Goal: Information Seeking & Learning: Learn about a topic

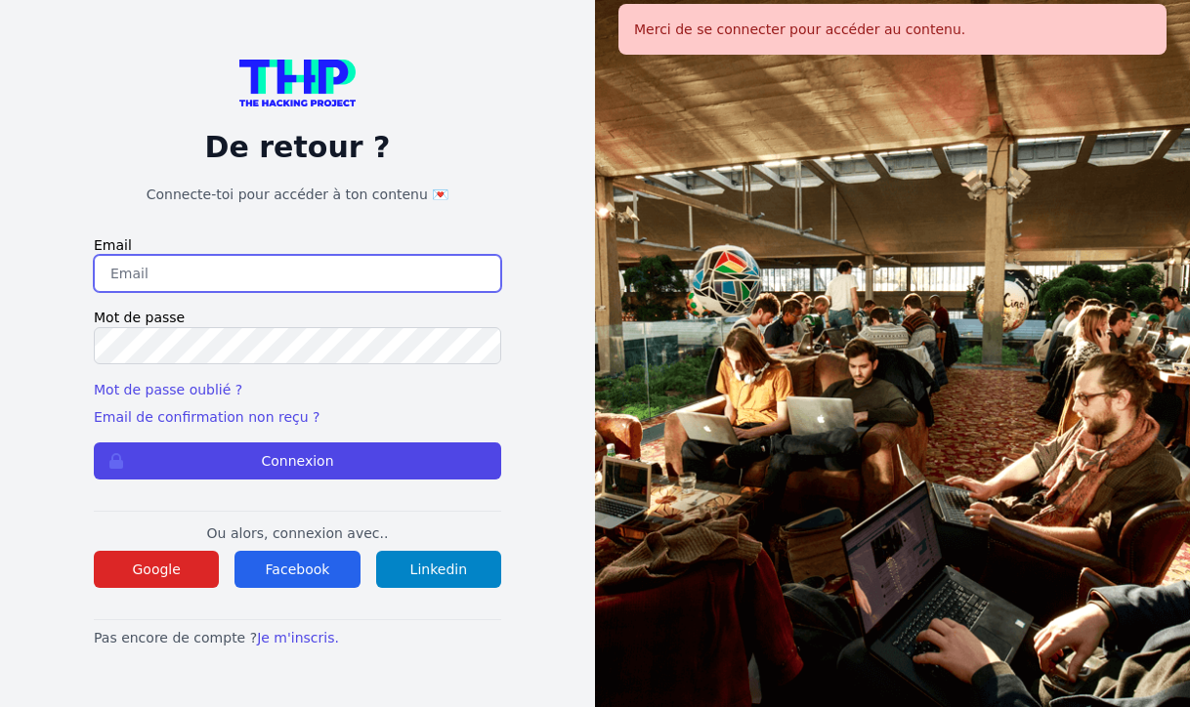
type input "johannadelfieux@gmail.com"
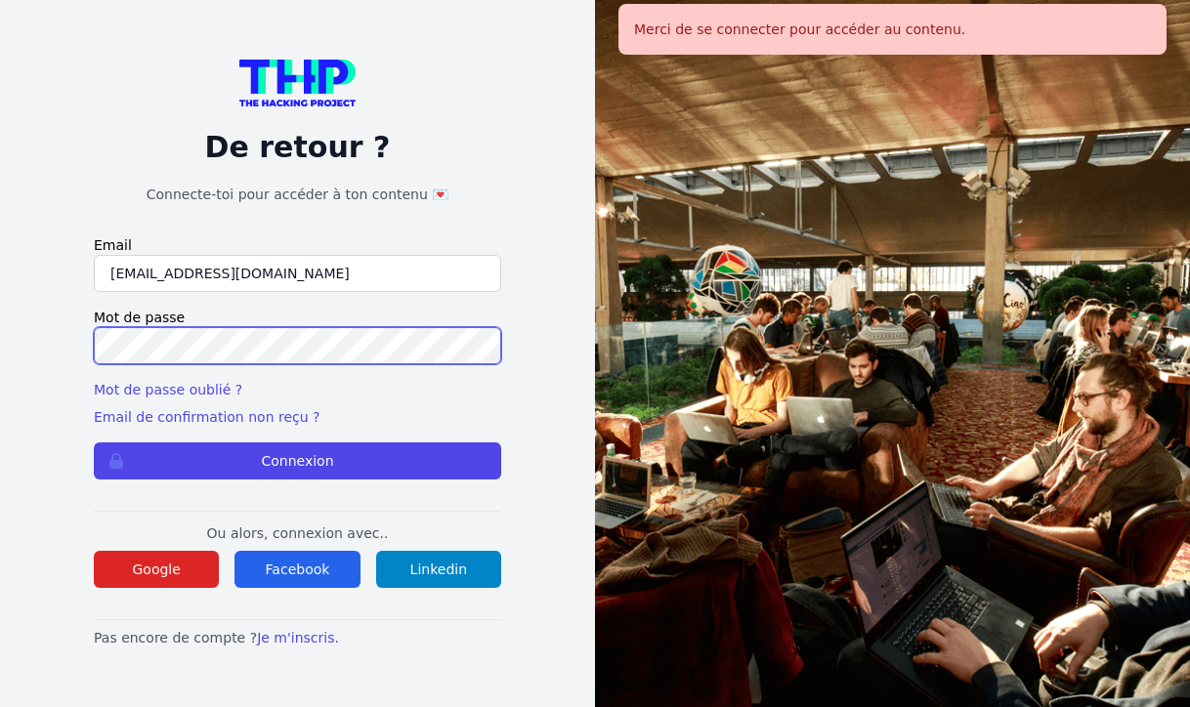
click at [297, 461] on button "Connexion" at bounding box center [297, 460] width 407 height 37
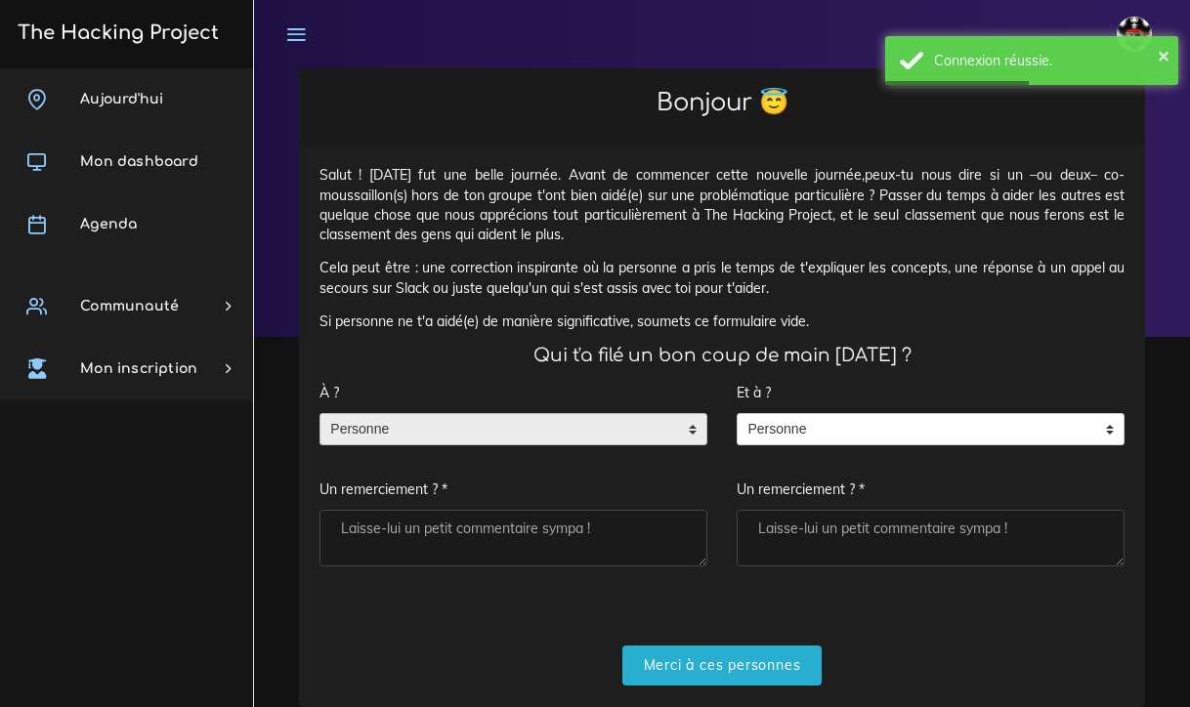
click at [394, 427] on span "Personne" at bounding box center [498, 429] width 357 height 31
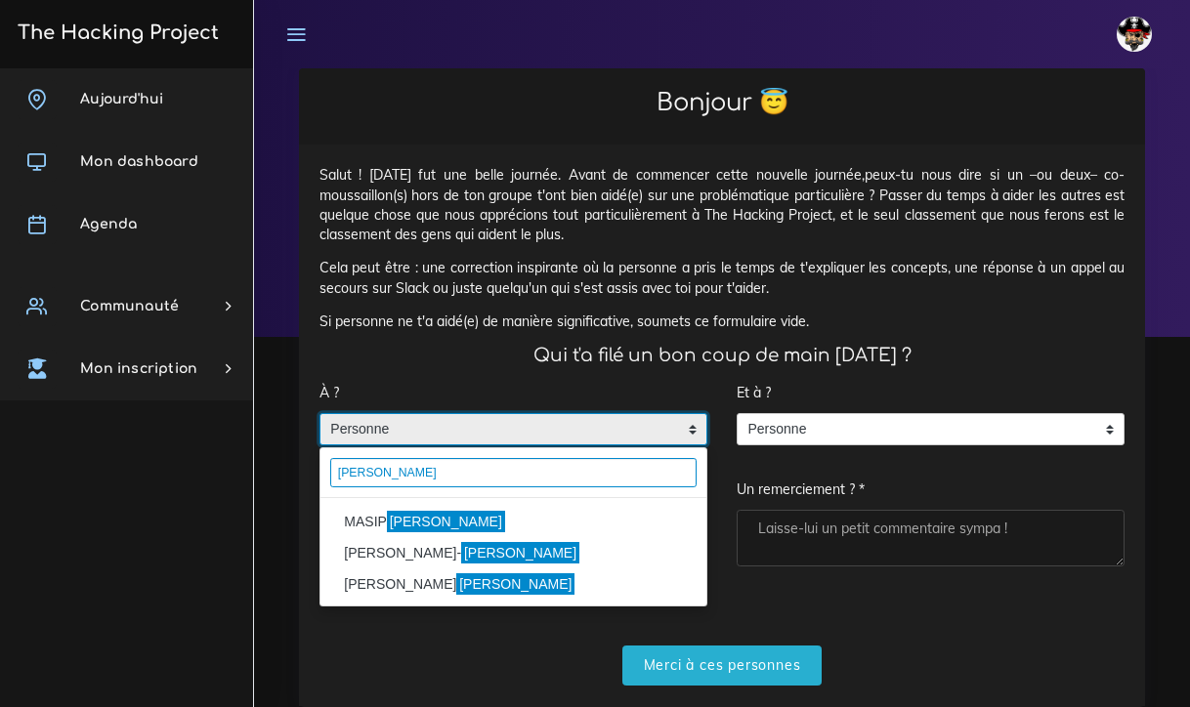
type input "Pablo"
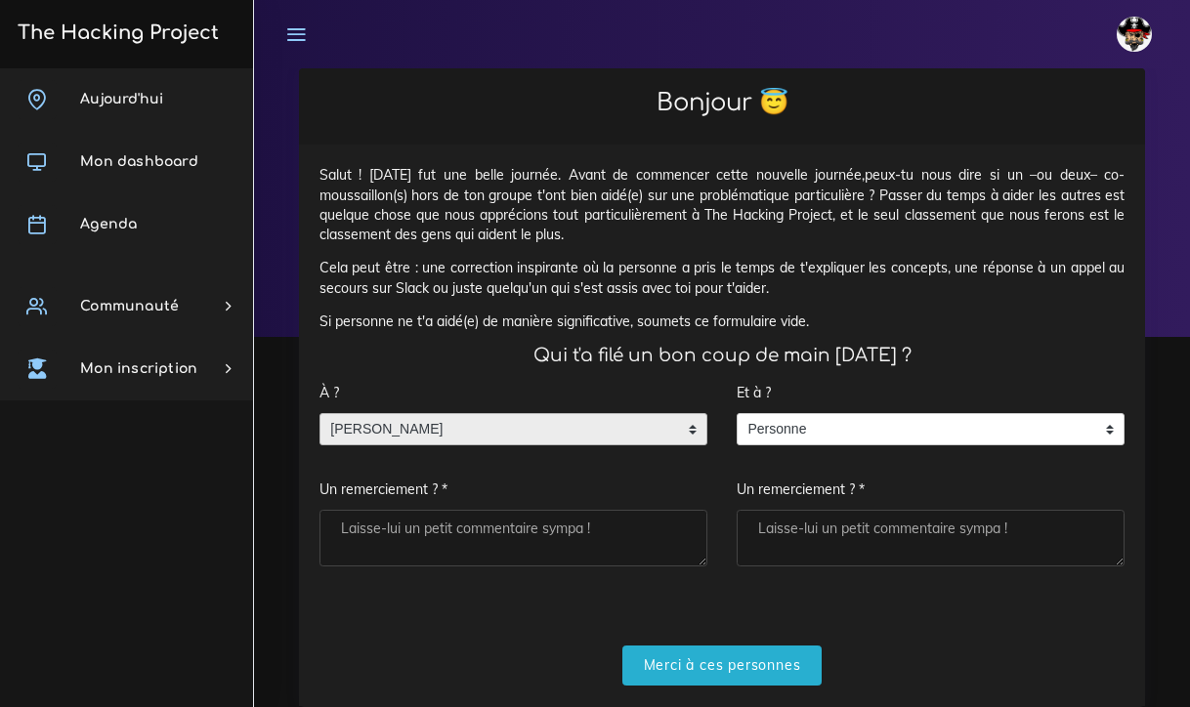
click at [366, 520] on textarea "Un remerciement ? *" at bounding box center [513, 538] width 388 height 57
type textarea "p"
type textarea "M"
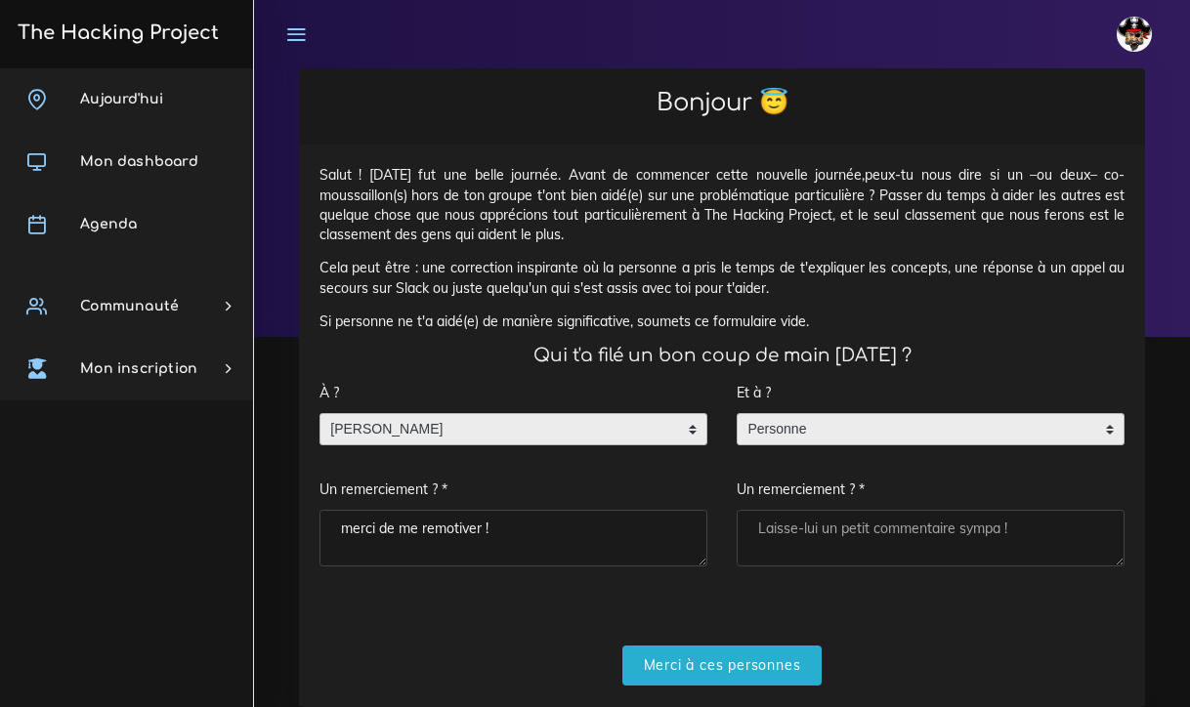
type textarea "merci de me remotiver !"
click at [803, 422] on span "Personne" at bounding box center [915, 429] width 357 height 31
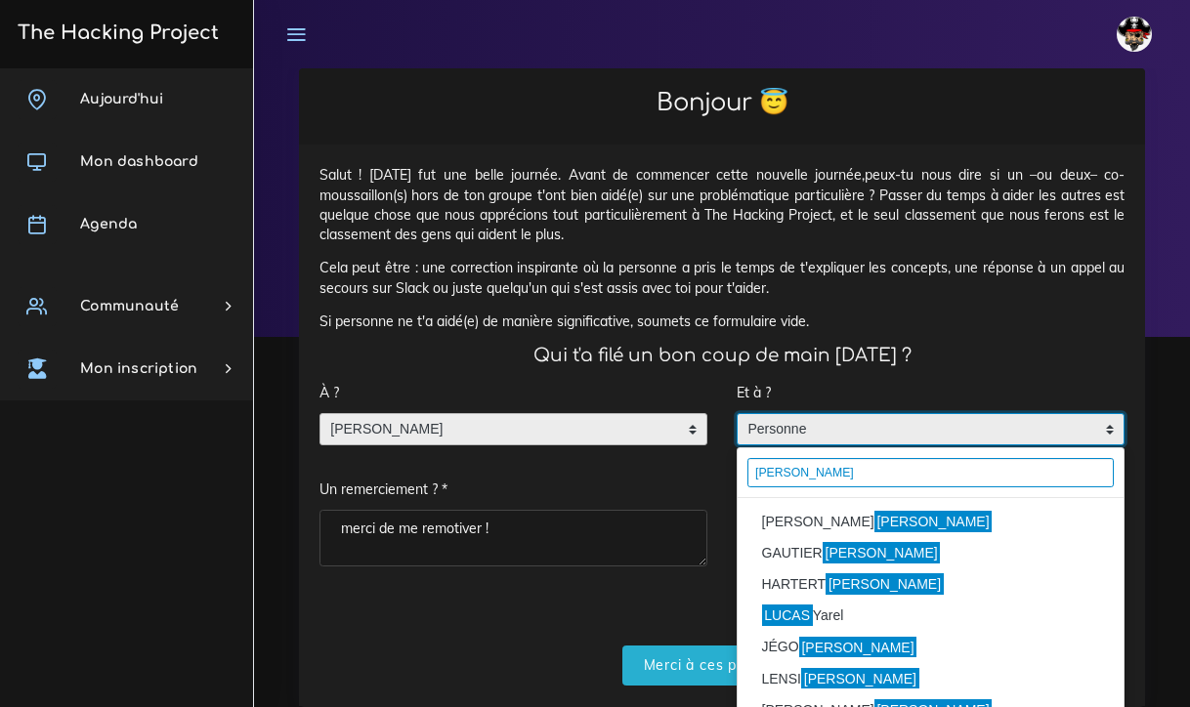
type input "Lucas"
click at [874, 520] on mark "Lucas" at bounding box center [933, 521] width 118 height 21
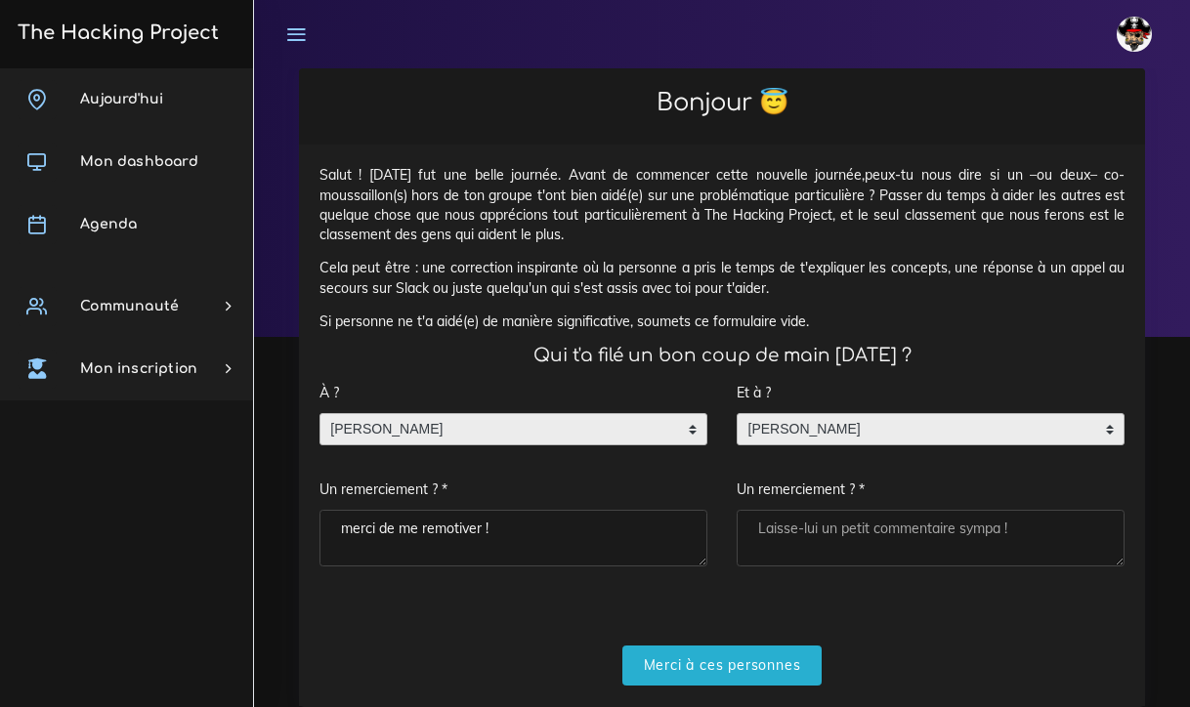
click at [824, 521] on textarea "Un remerciement ? *" at bounding box center [930, 538] width 388 height 57
type textarea "merci pour"
drag, startPoint x: 861, startPoint y: 532, endPoint x: 688, endPoint y: 525, distance: 174.0
click at [688, 525] on div "À ? Personne MASIP Pablo MASIP Pablo Personne MASIP Pablo Un remerciement ? * m…" at bounding box center [722, 479] width 834 height 213
click at [928, 413] on div "MIRANDA Lucas" at bounding box center [930, 429] width 388 height 33
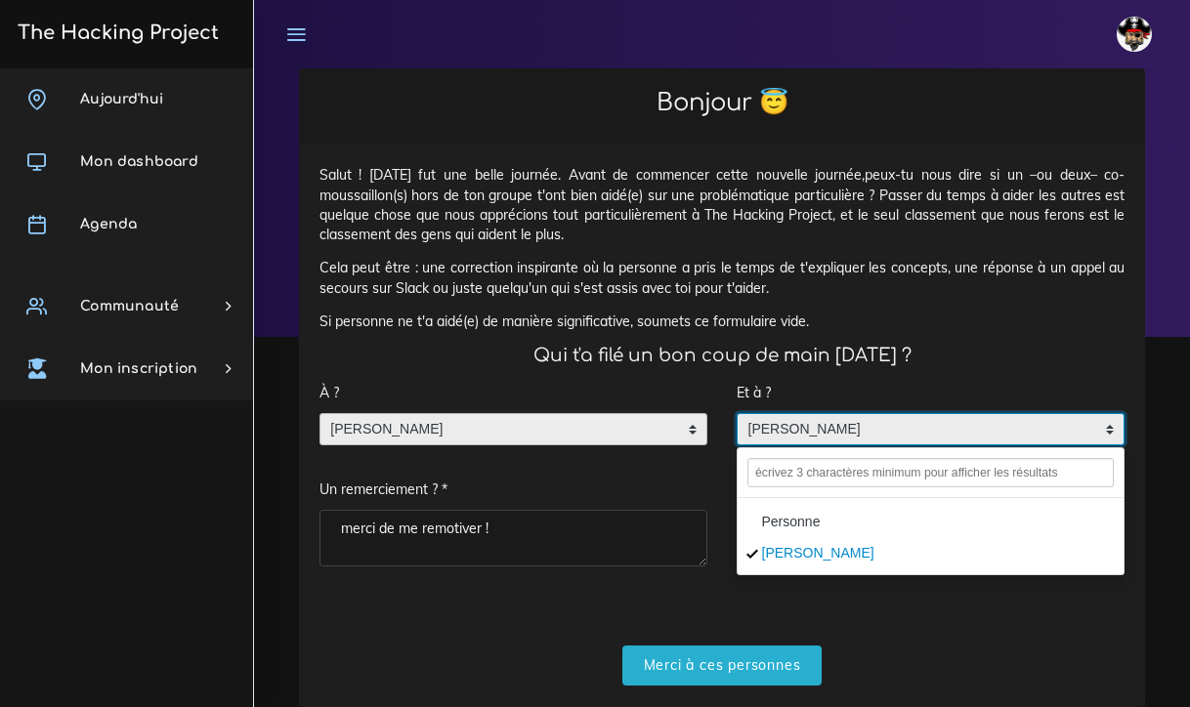
click at [803, 519] on li "Personne" at bounding box center [930, 521] width 386 height 31
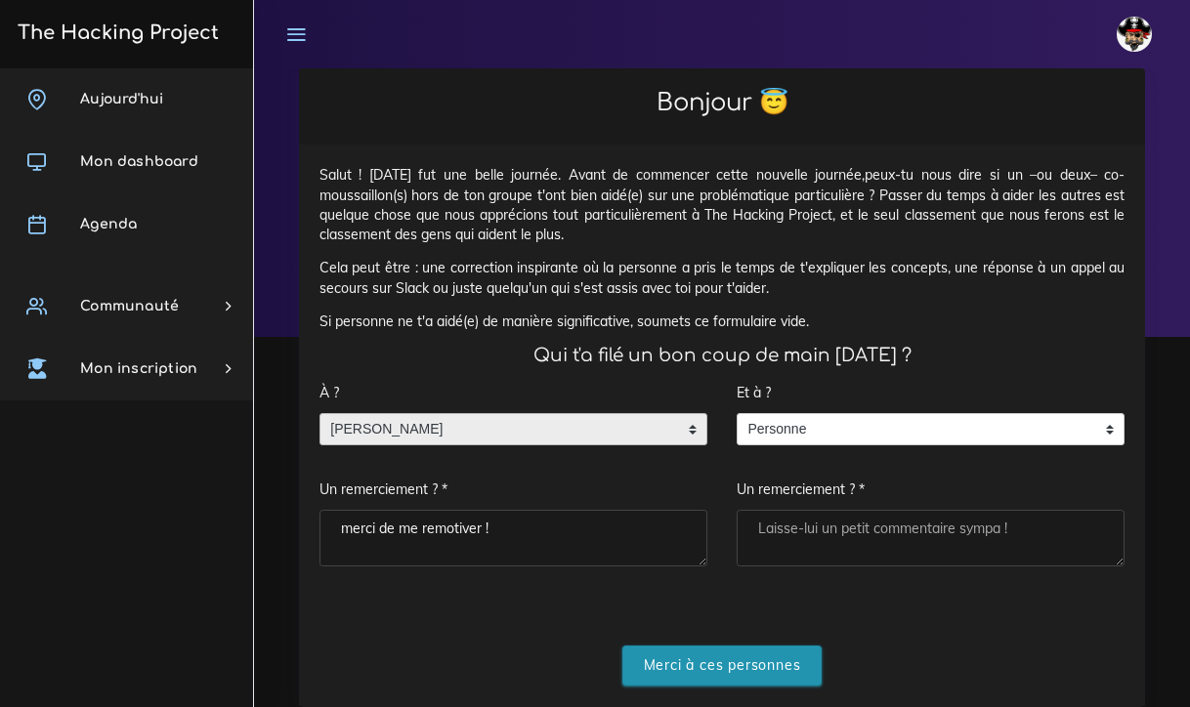
click at [740, 653] on input "Merci à ces personnes" at bounding box center [722, 666] width 200 height 40
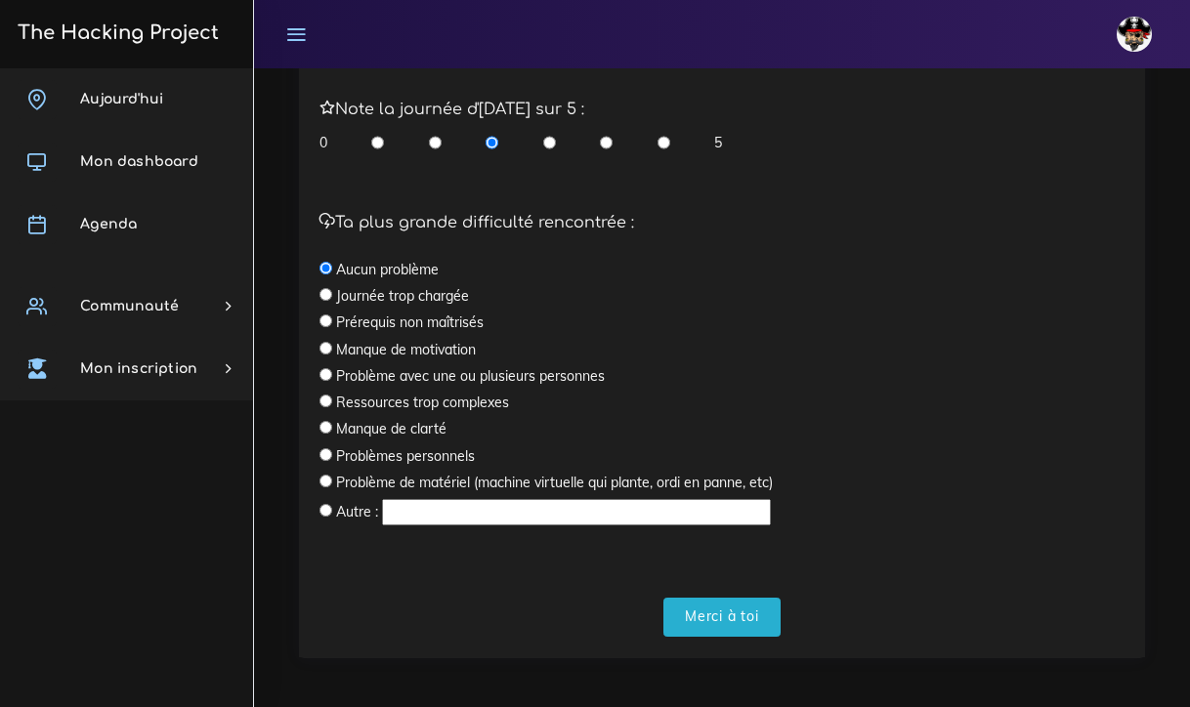
scroll to position [587, 0]
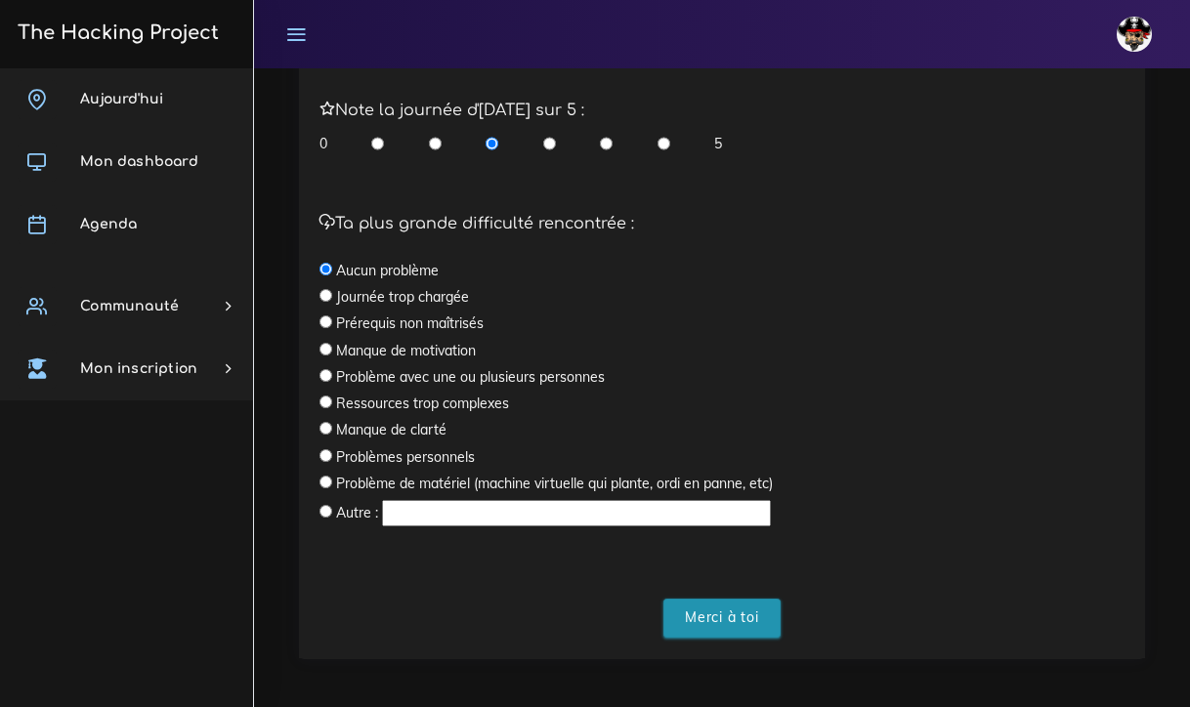
click at [716, 610] on input "Merci à toi" at bounding box center [721, 619] width 117 height 40
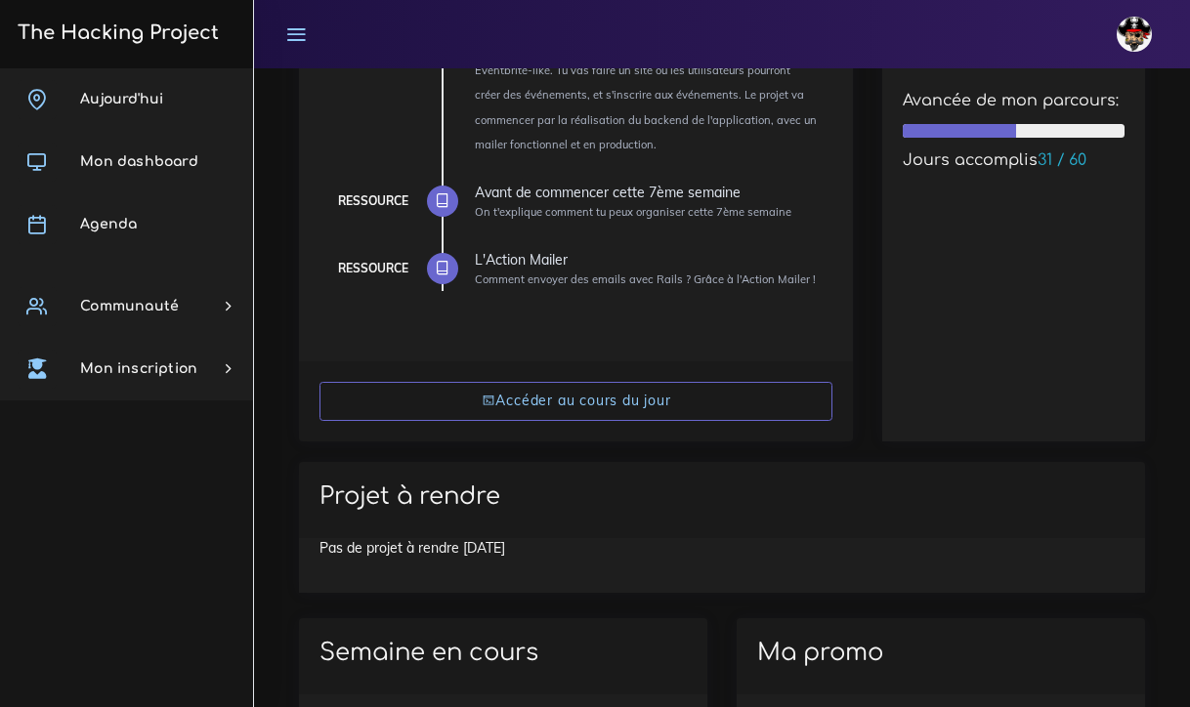
scroll to position [317, 0]
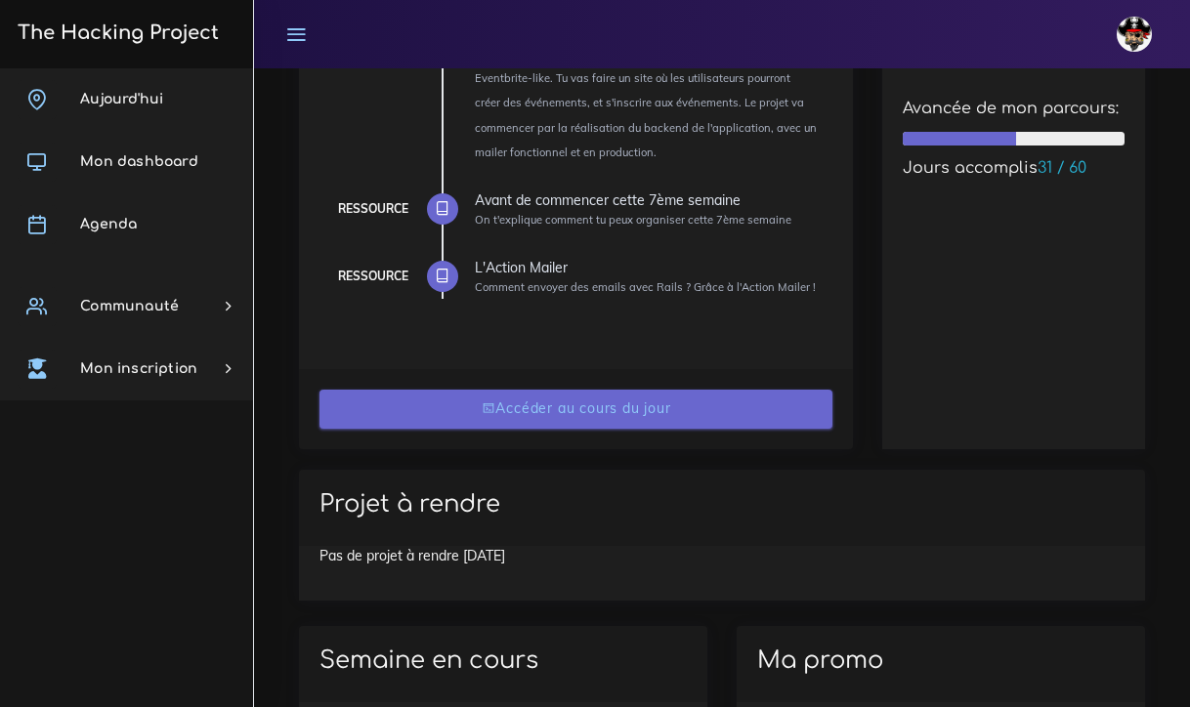
click at [596, 391] on link "Accéder au cours du jour" at bounding box center [576, 410] width 514 height 40
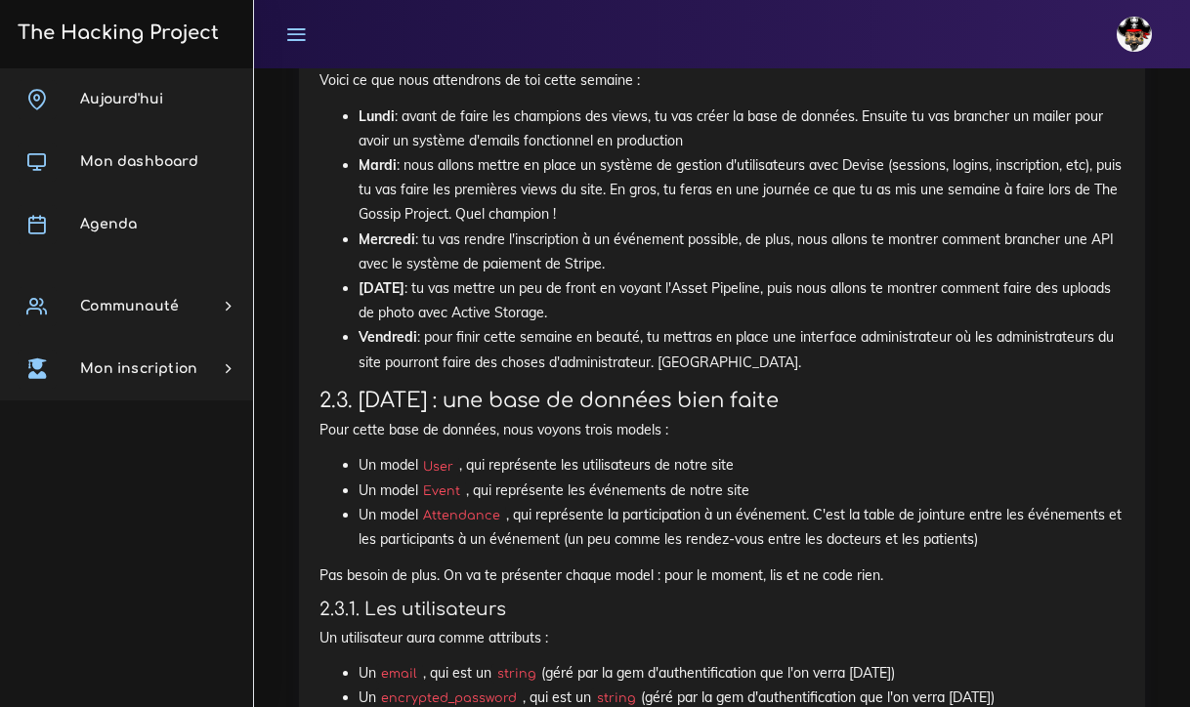
scroll to position [1797, 0]
drag, startPoint x: 519, startPoint y: 151, endPoint x: 607, endPoint y: 198, distance: 99.6
click at [607, 198] on li "[DATE] : nous allons mettre en place un système de gestion d'utilisateurs avec …" at bounding box center [741, 190] width 766 height 74
click at [609, 246] on li "[DATE] : tu vas rendre l'inscription à un événement possible, de plus, nous all…" at bounding box center [741, 252] width 766 height 49
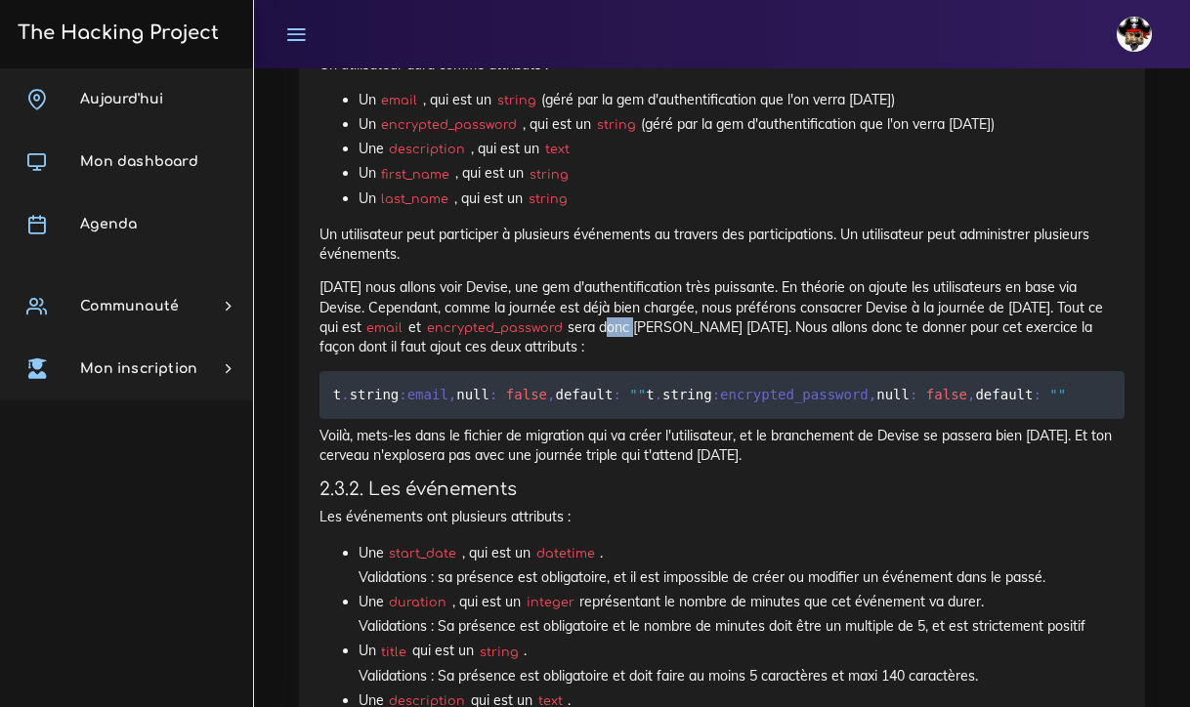
scroll to position [2371, 0]
click at [612, 317] on p "[DATE] nous allons voir Devise, une gem d'authentification très puissante. En t…" at bounding box center [721, 315] width 805 height 79
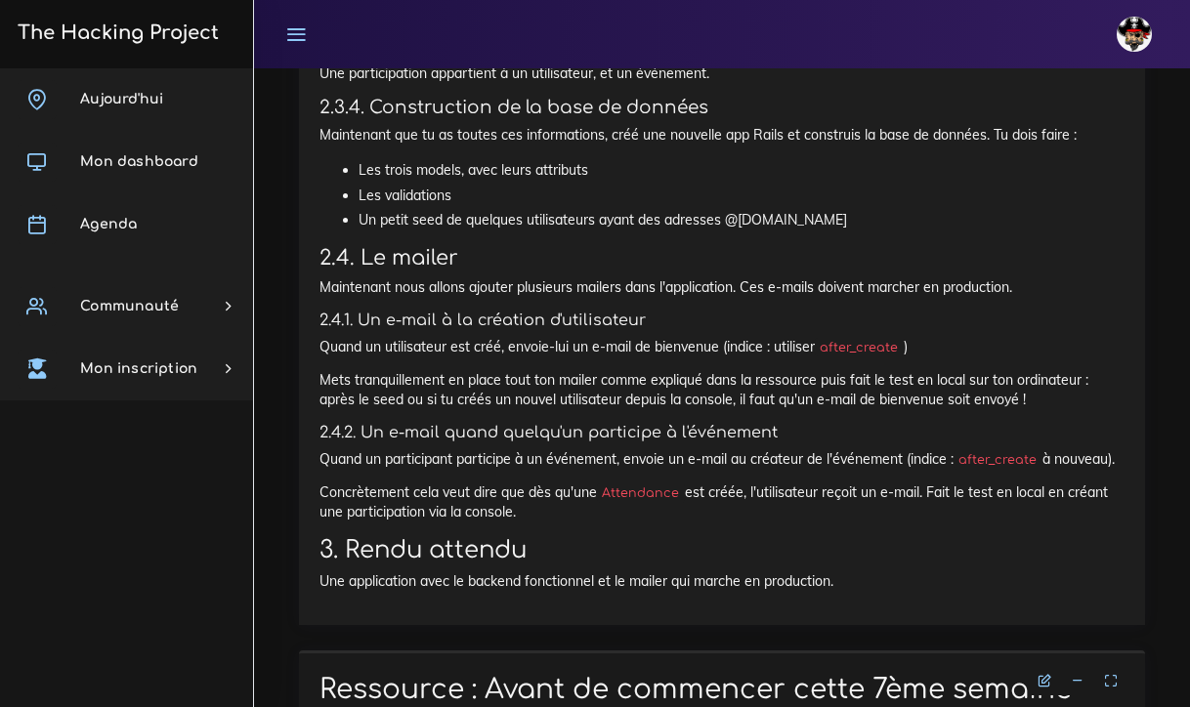
scroll to position [3362, 0]
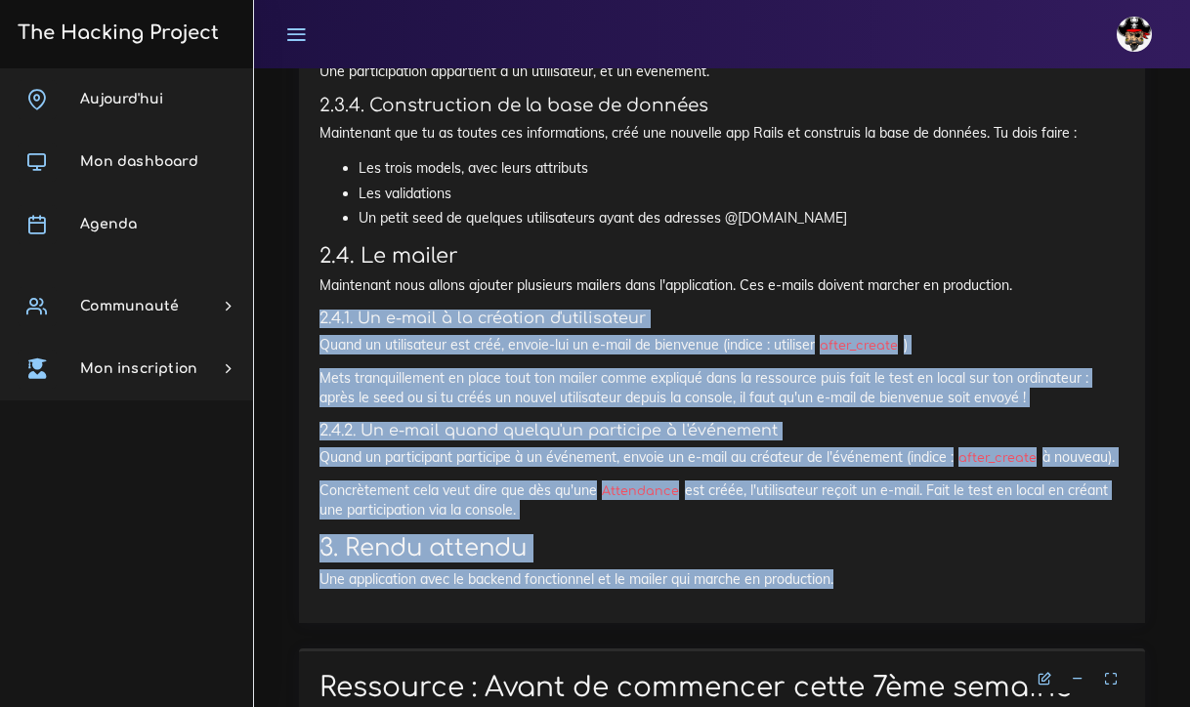
drag, startPoint x: 844, startPoint y: 573, endPoint x: 485, endPoint y: 290, distance: 456.9
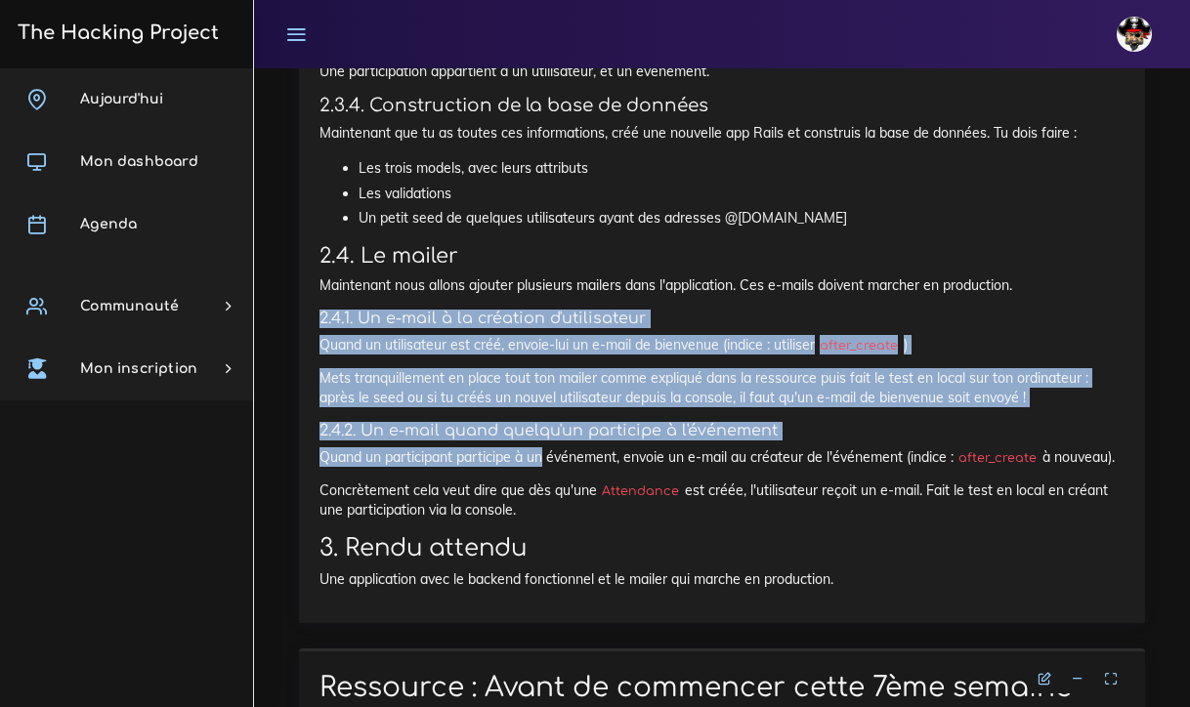
drag, startPoint x: 485, startPoint y: 290, endPoint x: 542, endPoint y: 455, distance: 174.5
click at [542, 455] on p "Quand un participant participe à un événement, envoie un e-mail au créateur de …" at bounding box center [721, 457] width 805 height 20
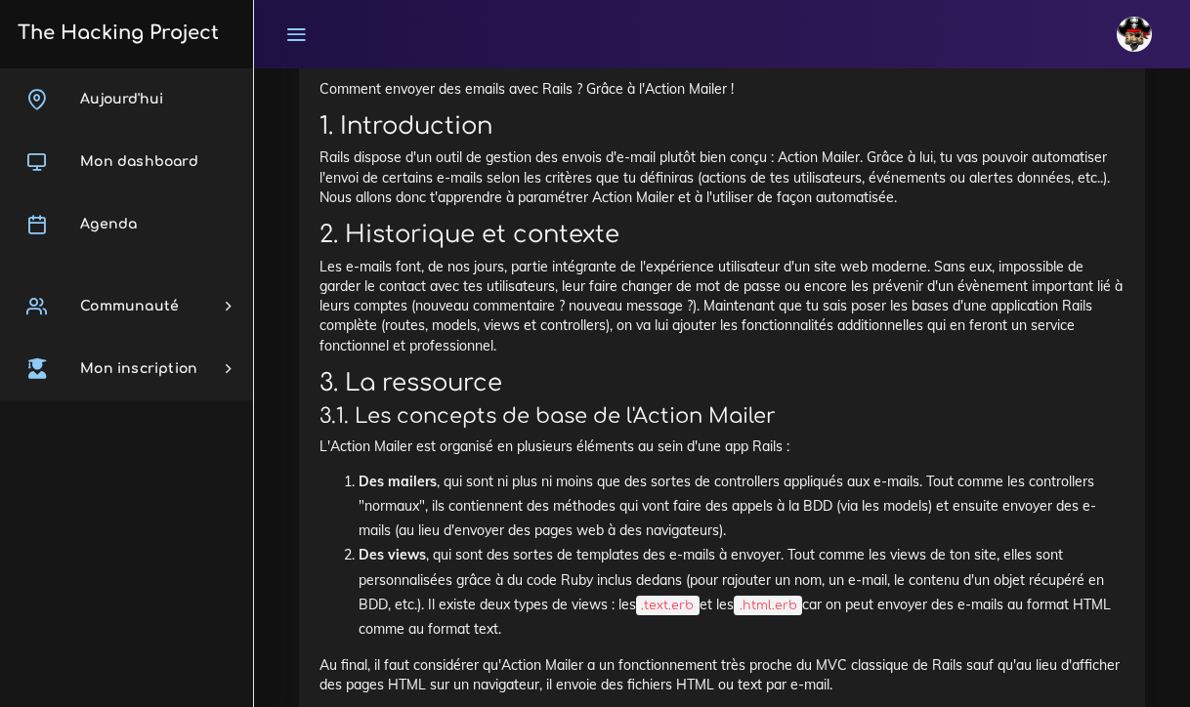
scroll to position [5198, 0]
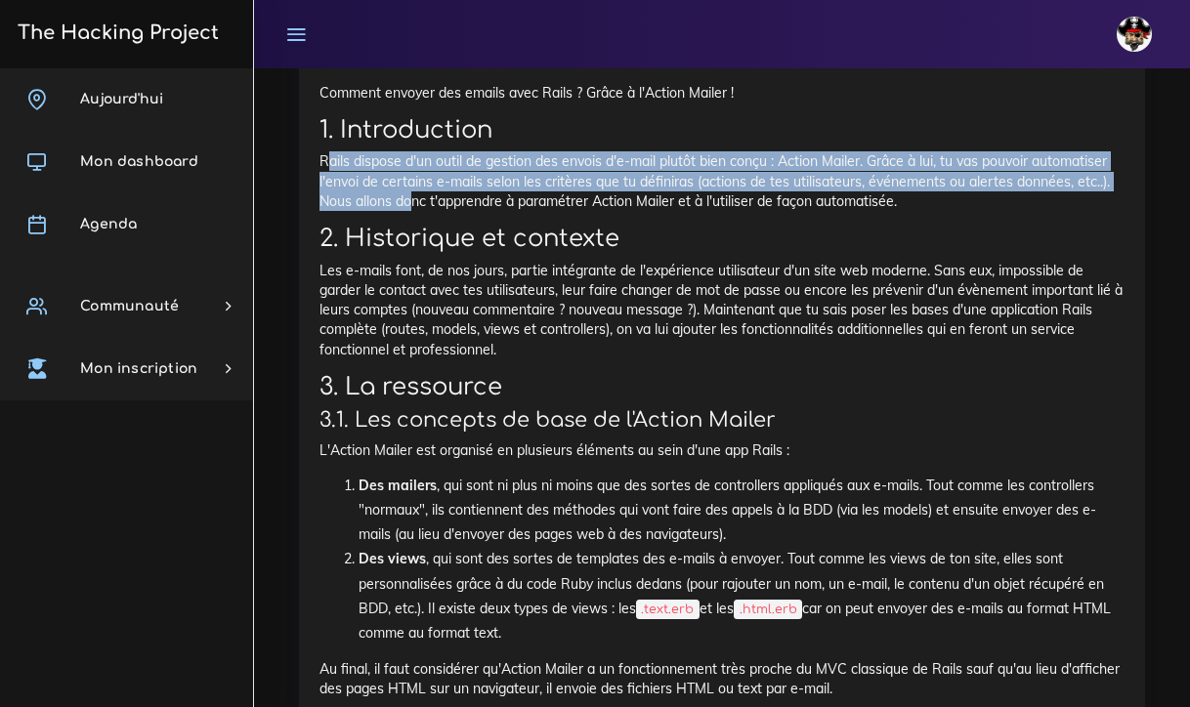
drag, startPoint x: 331, startPoint y: 136, endPoint x: 416, endPoint y: 175, distance: 93.5
click at [416, 175] on p "Rails dispose d'un outil de gestion des envois d'e-mail plutôt bien conçu : Act…" at bounding box center [721, 181] width 805 height 60
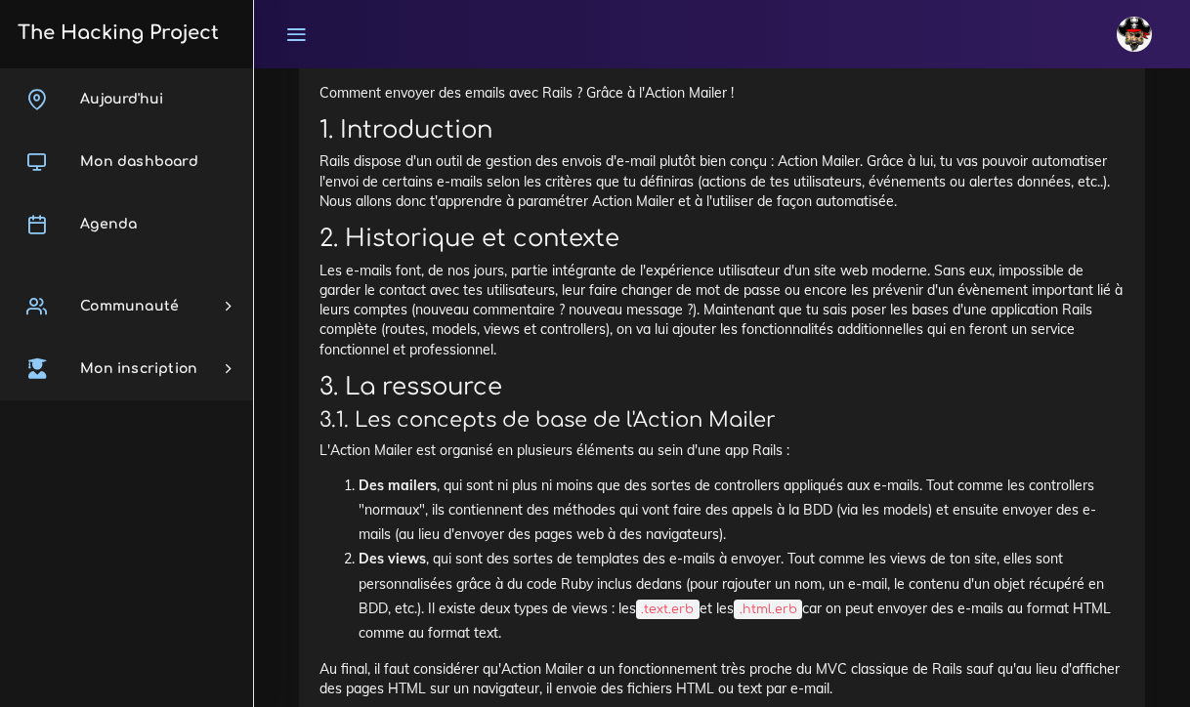
click at [412, 225] on h2 "2. Historique et contexte" at bounding box center [721, 239] width 805 height 28
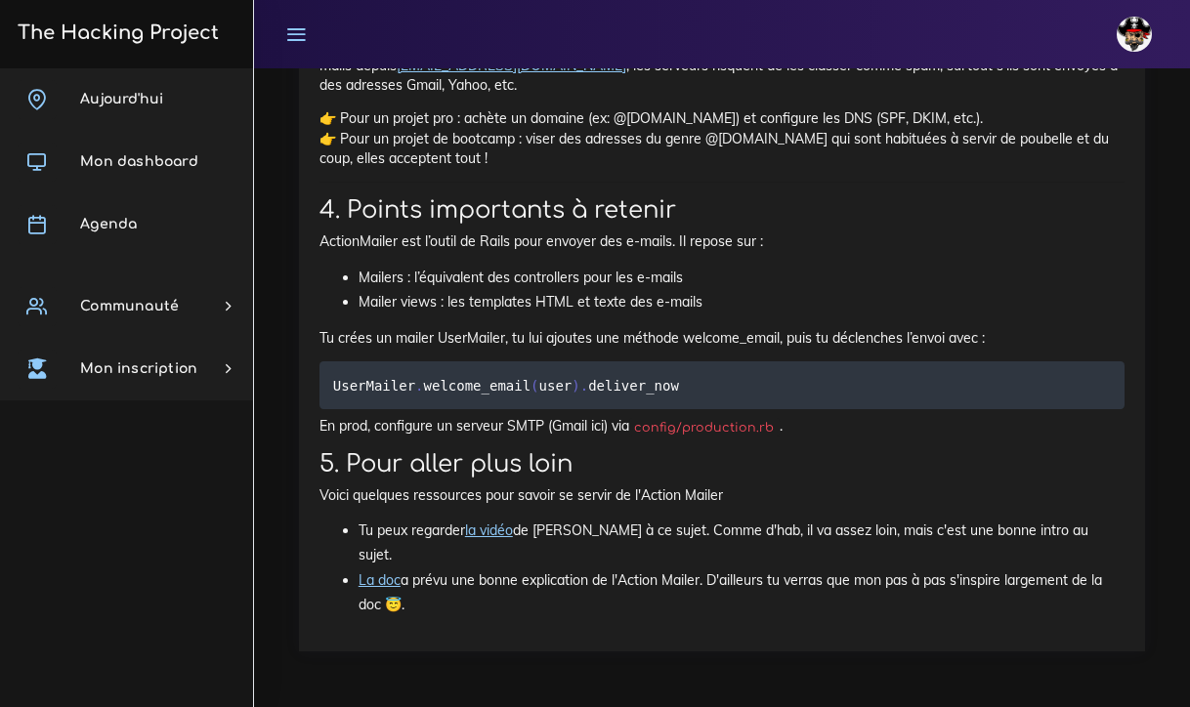
scroll to position [10854, 0]
drag, startPoint x: 316, startPoint y: 269, endPoint x: 621, endPoint y: 596, distance: 447.1
copy div "Loremip : Dolorsitam : consectetura el seddoei Temporinci : utlaboreetdo ma ali…"
click at [76, 441] on div "[DATE] Mon dashboard [GEOGRAPHIC_DATA] Communauté [GEOGRAPHIC_DATA] Certificati…" at bounding box center [126, 387] width 253 height 639
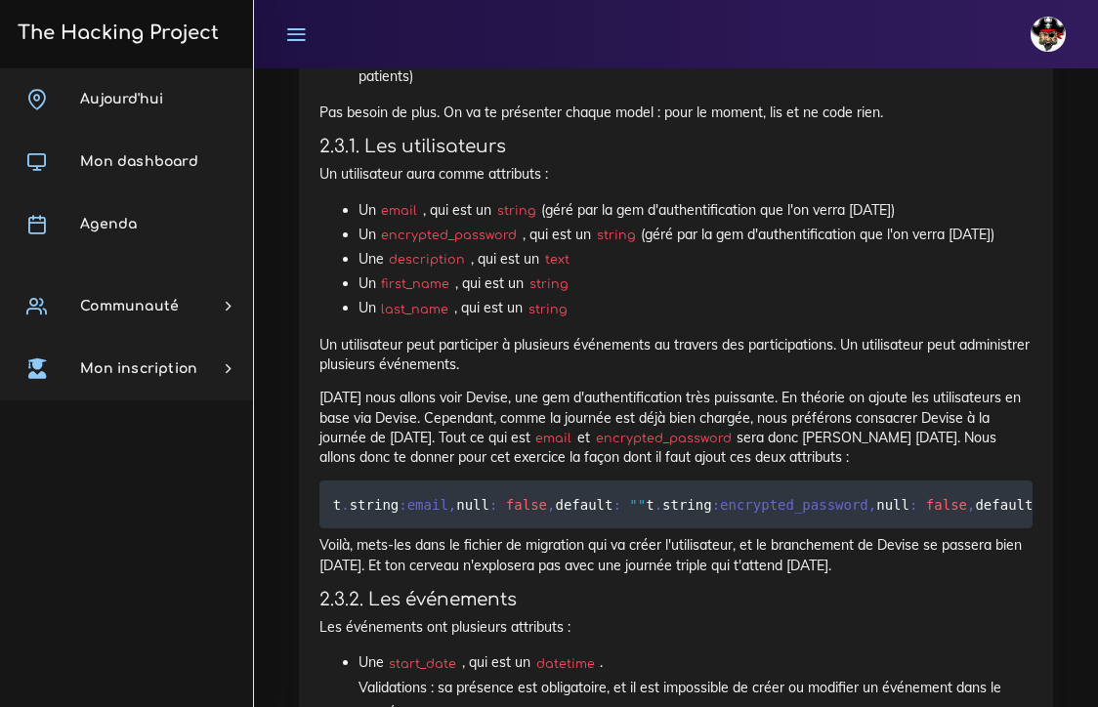
scroll to position [2347, 0]
click at [349, 255] on ul "Un email , qui est un string (géré par la gem d'authentification que l'on verra…" at bounding box center [675, 260] width 713 height 123
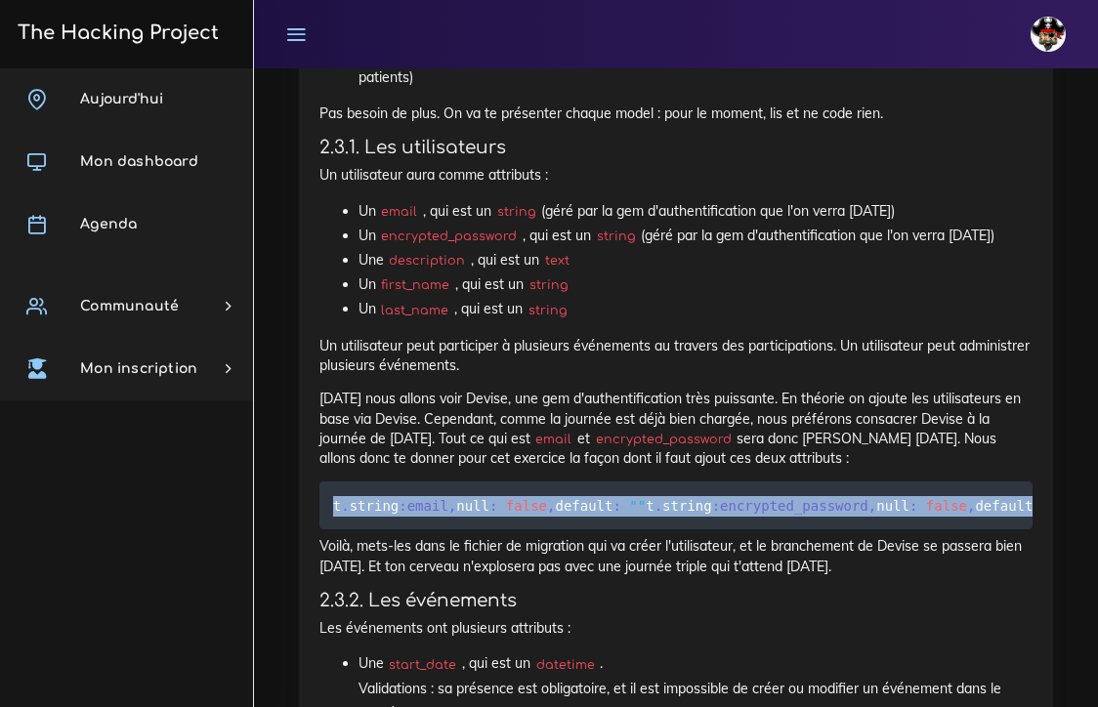
drag, startPoint x: 787, startPoint y: 518, endPoint x: 324, endPoint y: 495, distance: 463.5
click at [324, 495] on pre "t . string :email , null : false , default : "" t . string :encrypted_password …" at bounding box center [675, 506] width 713 height 48
copy code "t . string :email , null : false , default : "" t . string :encrypted_password …"
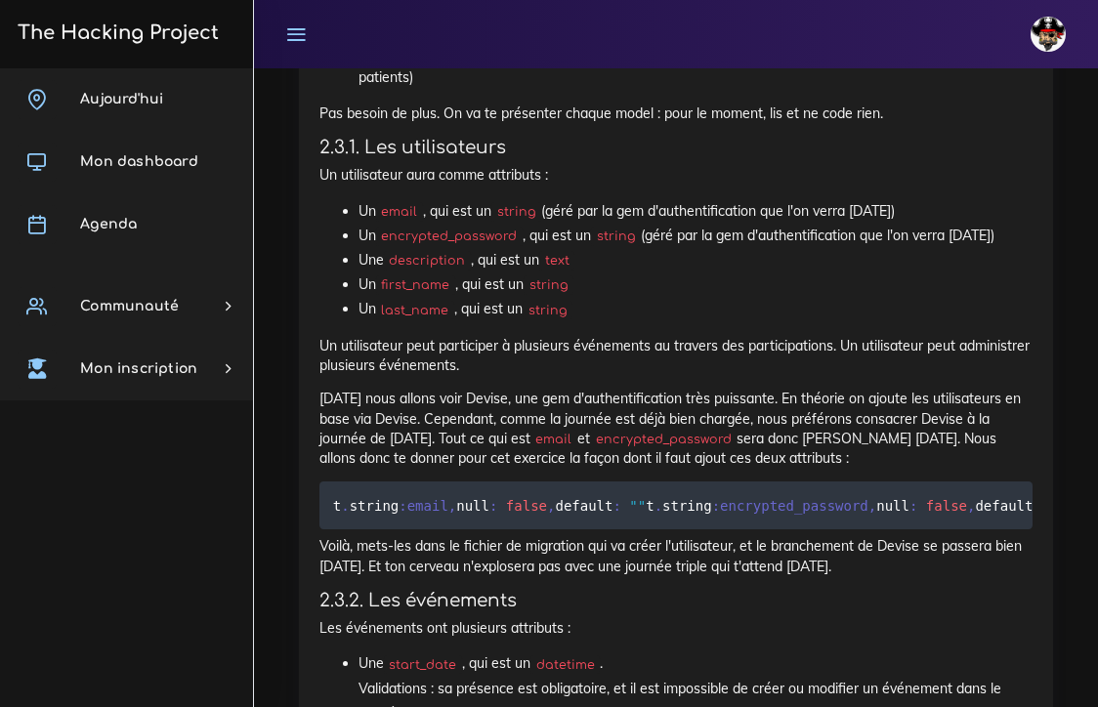
click at [517, 413] on p "[DATE] nous allons voir Devise, une gem d'authentification très puissante. En t…" at bounding box center [675, 428] width 713 height 79
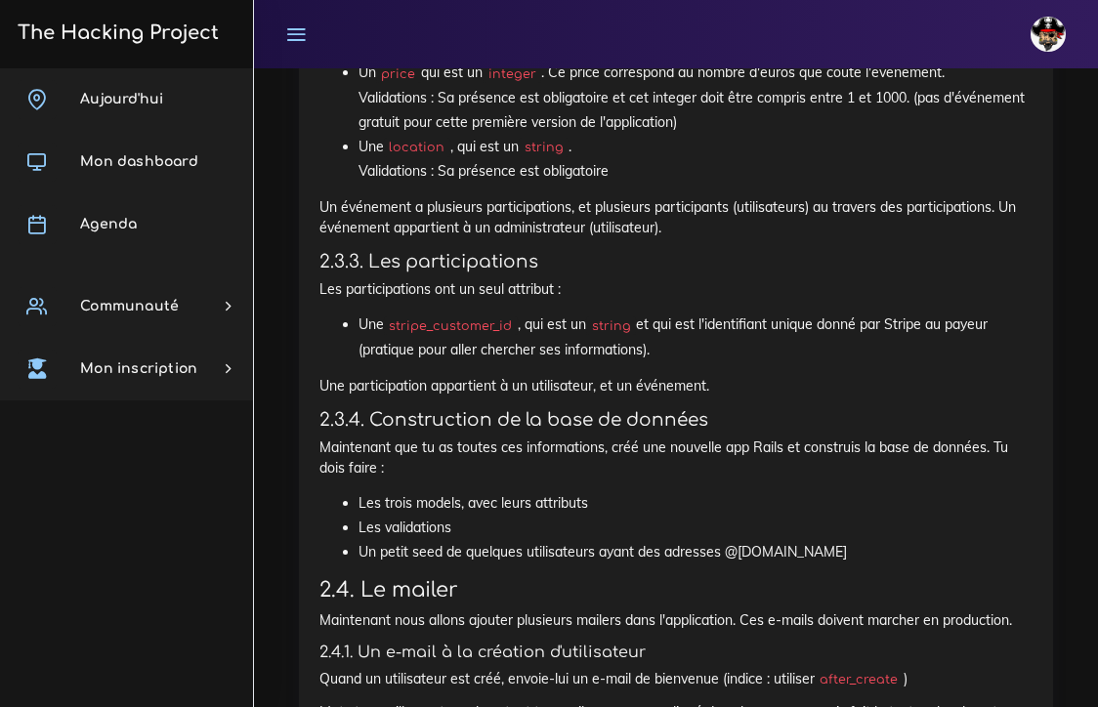
scroll to position [3184, 0]
drag, startPoint x: 511, startPoint y: 339, endPoint x: 395, endPoint y: 347, distance: 116.5
click at [395, 336] on code "stripe_customer_id" at bounding box center [451, 326] width 134 height 20
copy li "stripe_customer_id"
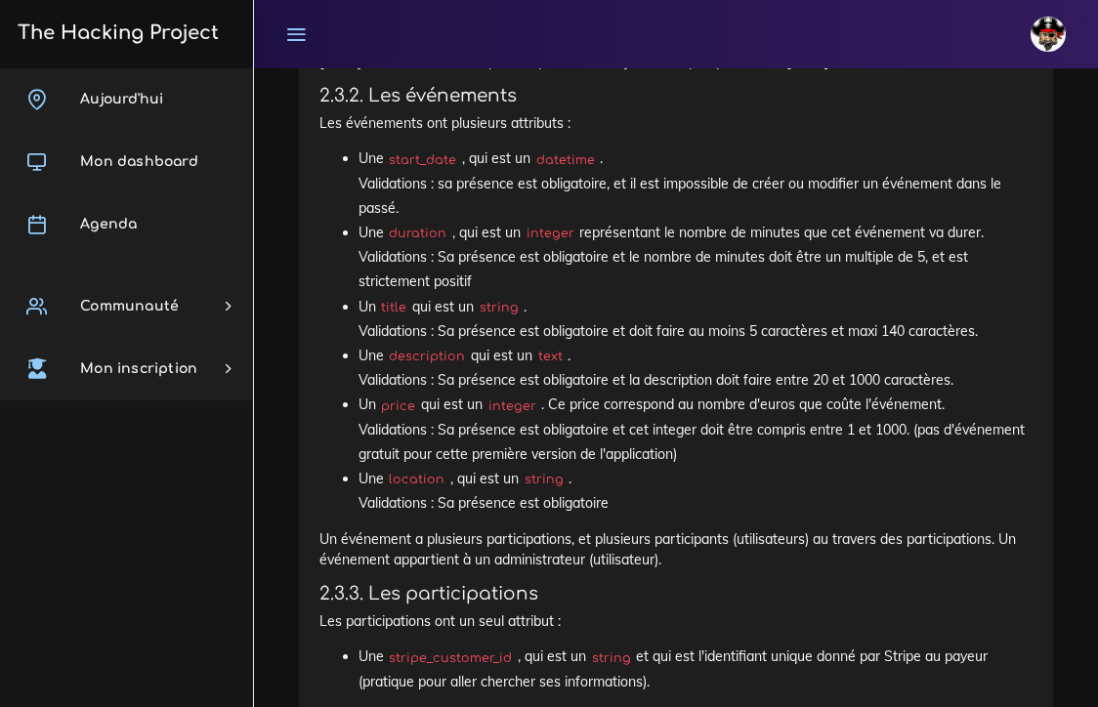
scroll to position [2878, 0]
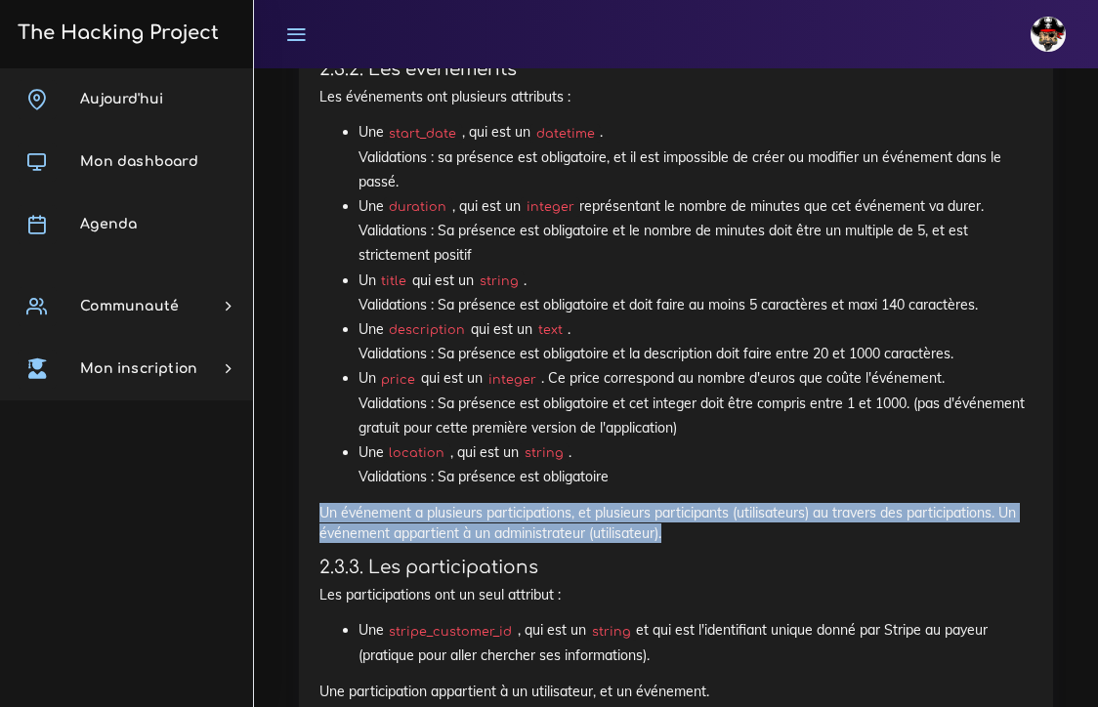
drag, startPoint x: 318, startPoint y: 524, endPoint x: 691, endPoint y: 553, distance: 373.3
click at [691, 543] on p "Un événement a plusieurs participations, et plusieurs participants (utilisateur…" at bounding box center [675, 523] width 713 height 40
copy p "Un événement a plusieurs participations, et plusieurs participants (utilisateur…"
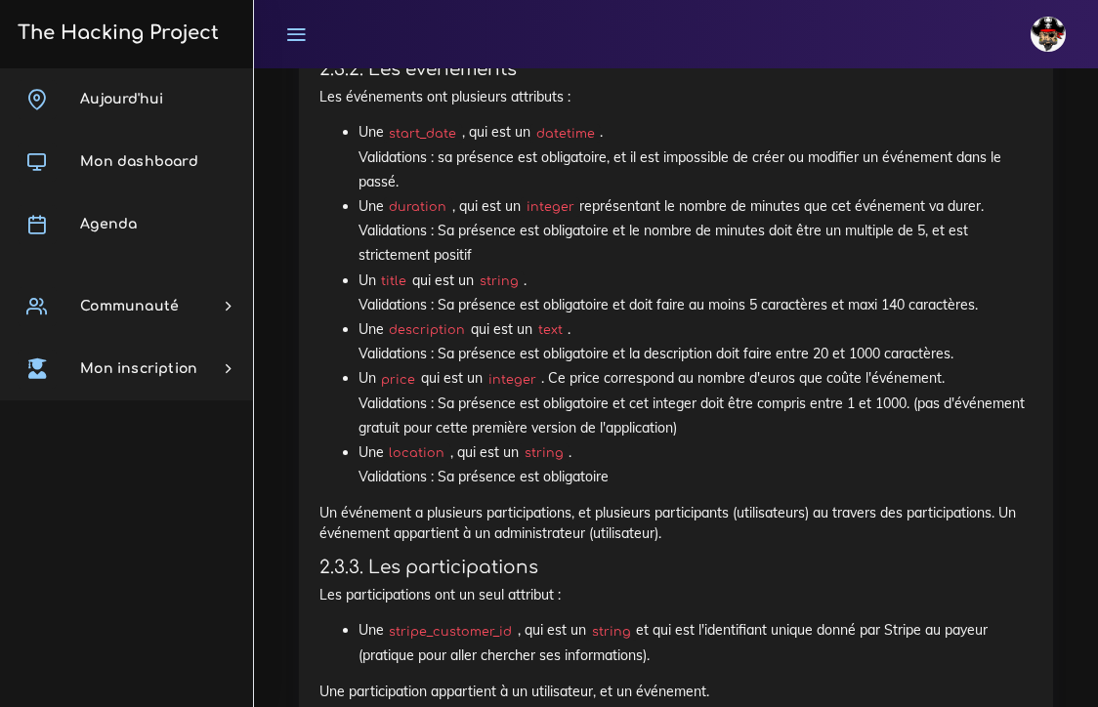
click at [575, 252] on li "Une duration , qui est un integer représentant le nombre de minutes que cet évé…" at bounding box center [695, 231] width 674 height 74
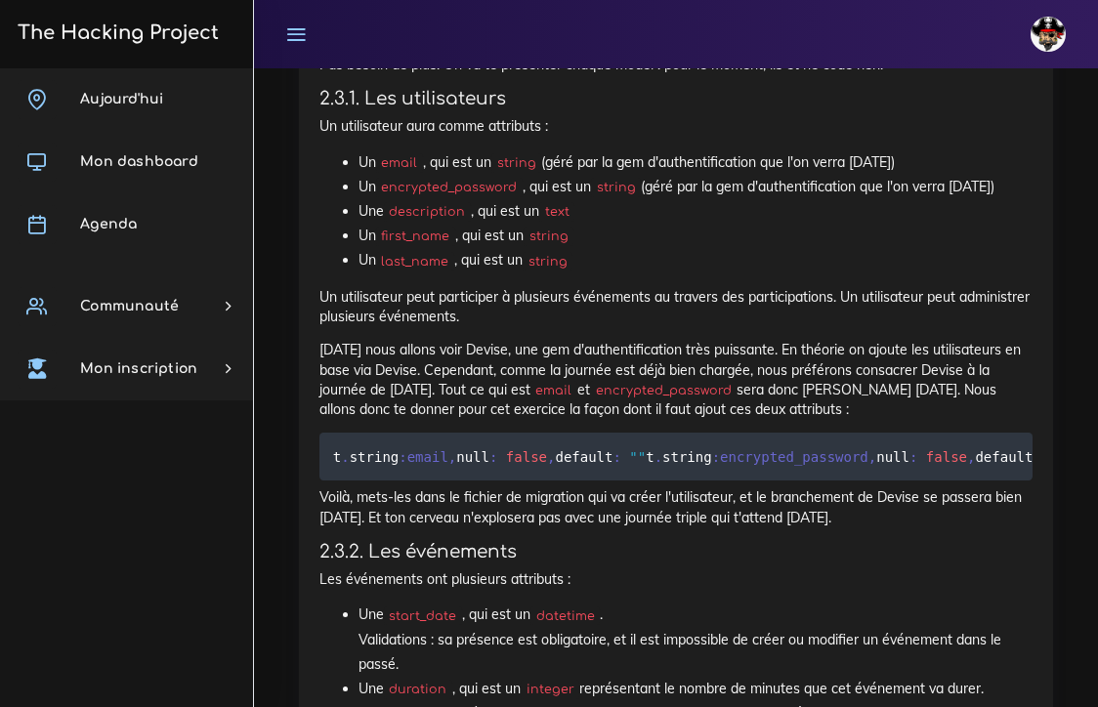
scroll to position [2396, 0]
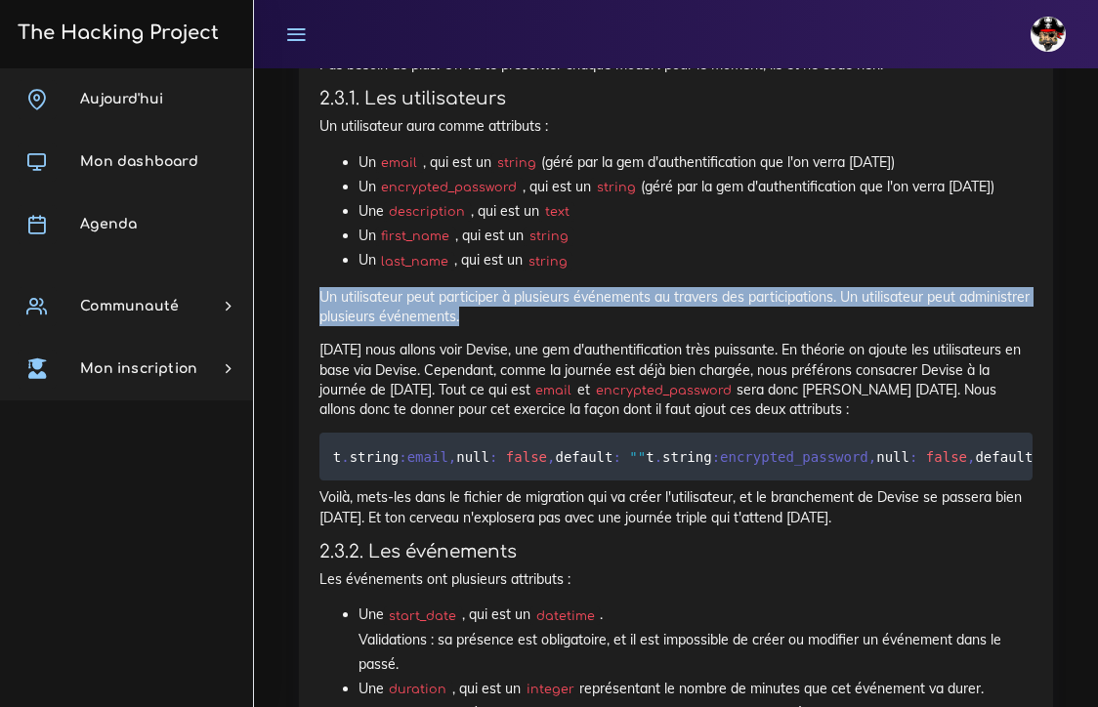
drag, startPoint x: 319, startPoint y: 296, endPoint x: 542, endPoint y: 318, distance: 223.8
click at [542, 318] on p "Un utilisateur peut participer à plusieurs événements au travers des participat…" at bounding box center [675, 307] width 713 height 40
copy p "Un utilisateur peut participer à plusieurs événements au travers des participat…"
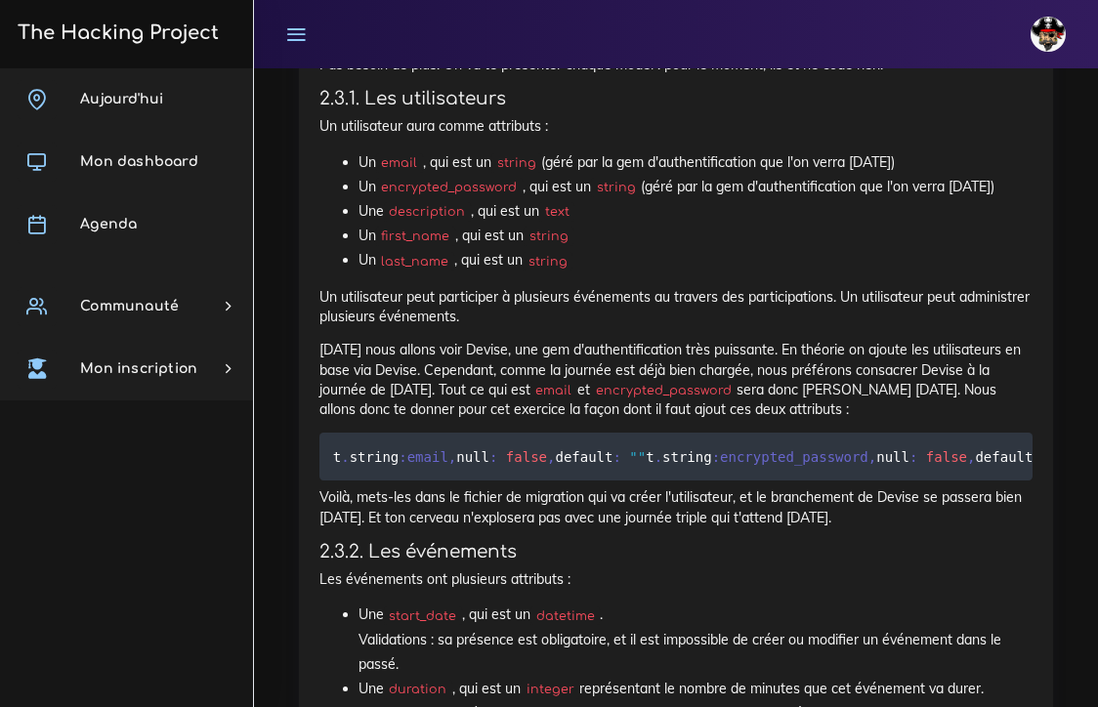
click at [292, 212] on div "Projets : Eventbrite : introduction et backend Eventbrite : introduction et bac…" at bounding box center [675, 130] width 783 height 3363
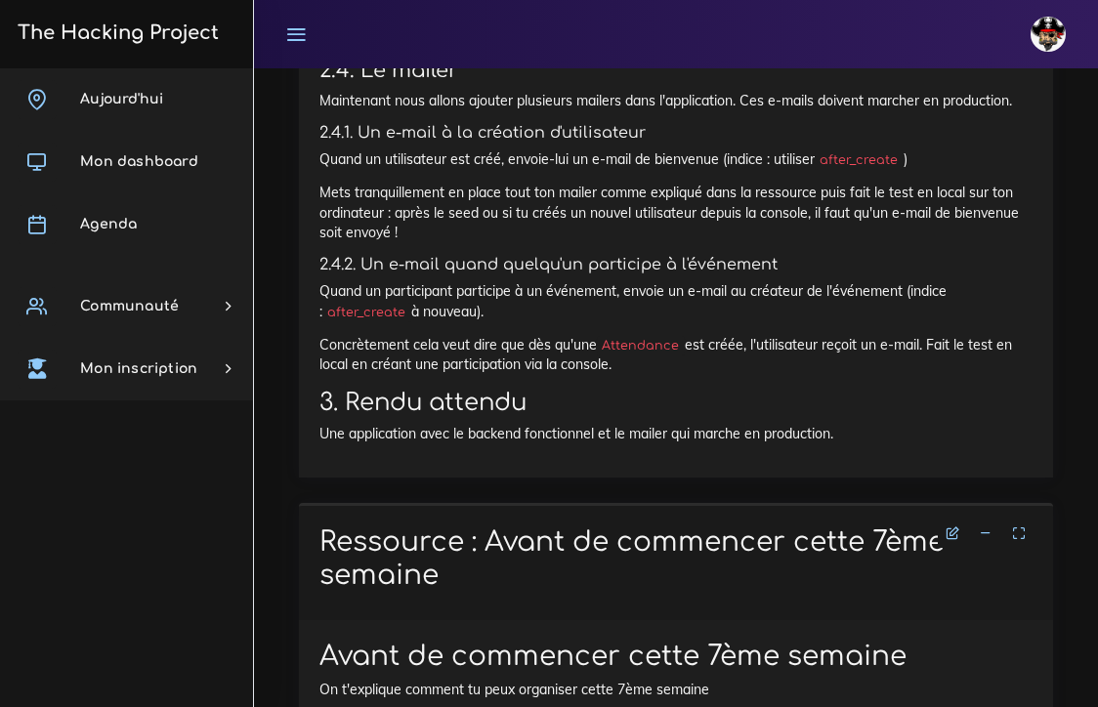
scroll to position [3775, 0]
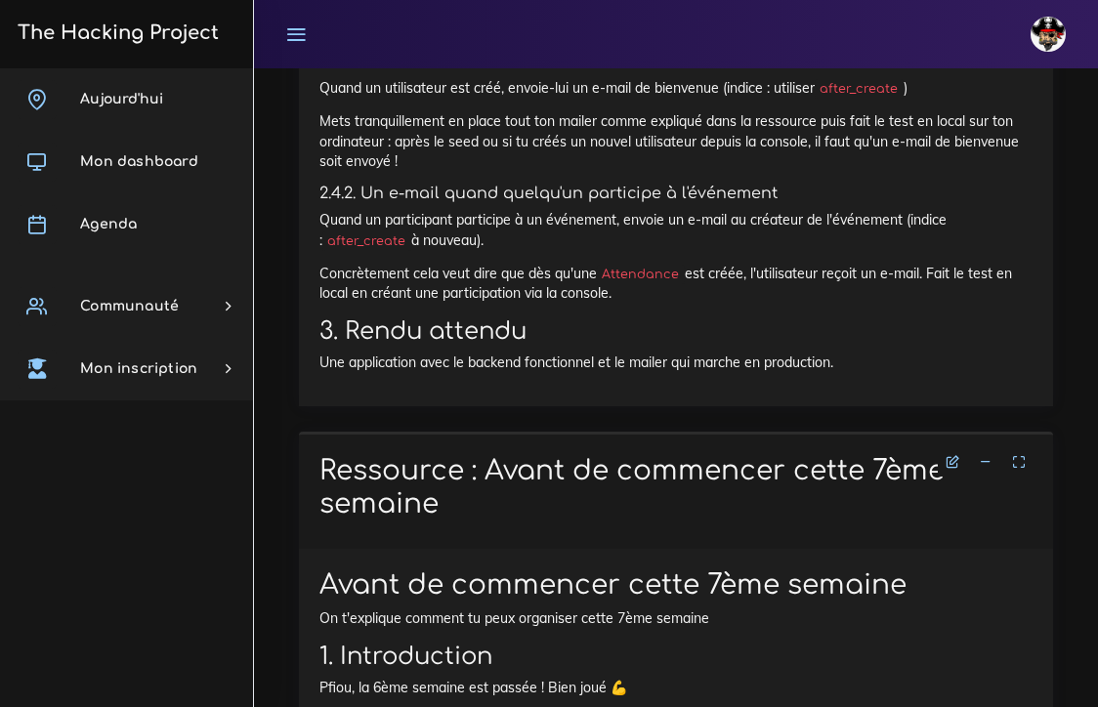
click at [623, 248] on p "Quand un participant participe à un événement, envoie un e-mail au créateur de …" at bounding box center [675, 230] width 713 height 40
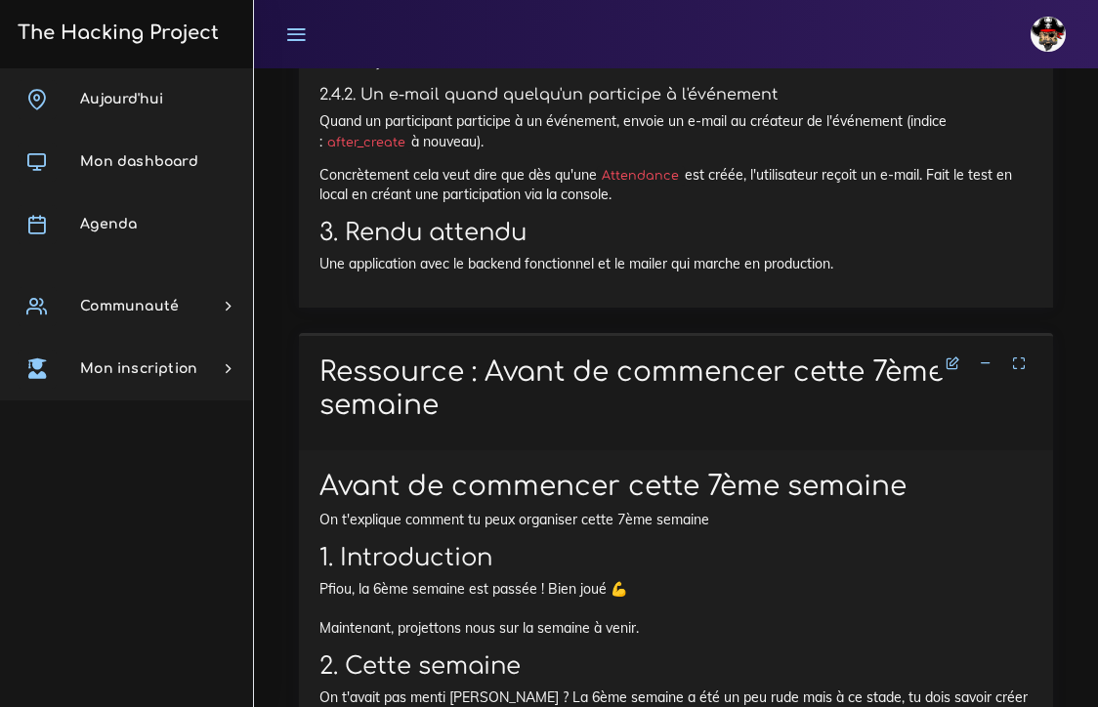
scroll to position [3894, 0]
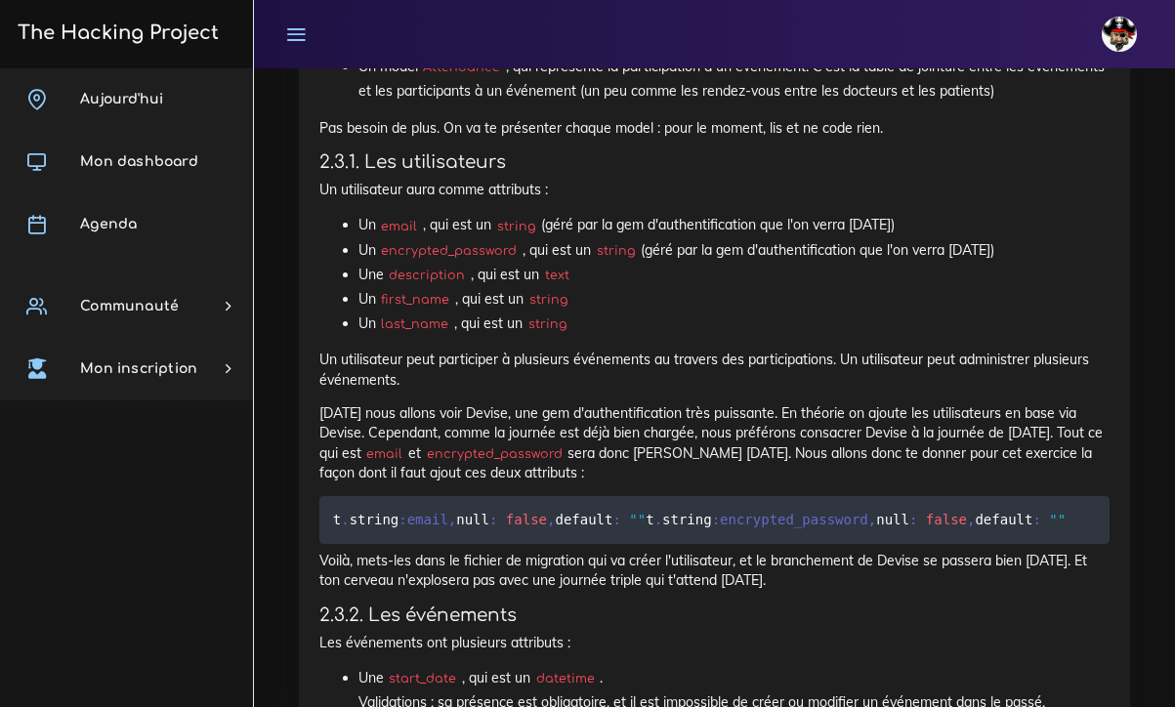
scroll to position [2289, 0]
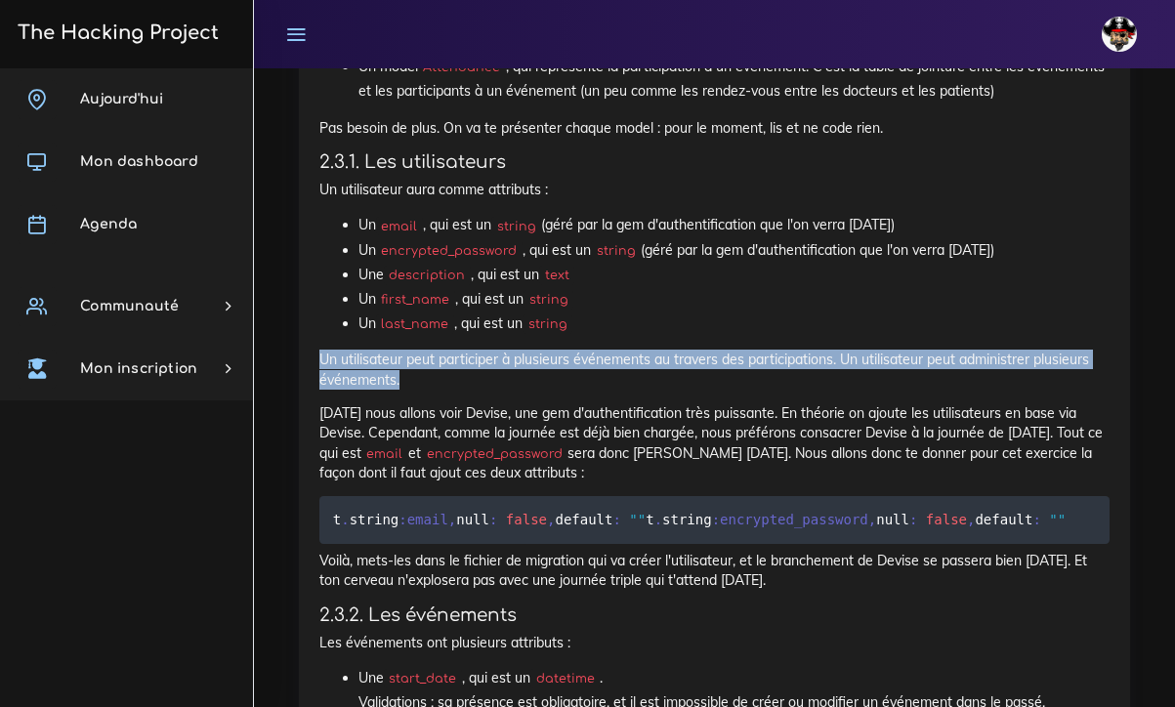
drag, startPoint x: 319, startPoint y: 337, endPoint x: 440, endPoint y: 363, distance: 123.0
click at [440, 363] on p "Un utilisateur peut participer à plusieurs événements au travers des participat…" at bounding box center [714, 370] width 790 height 40
copy p "Un utilisateur peut participer à plusieurs événements au travers des participat…"
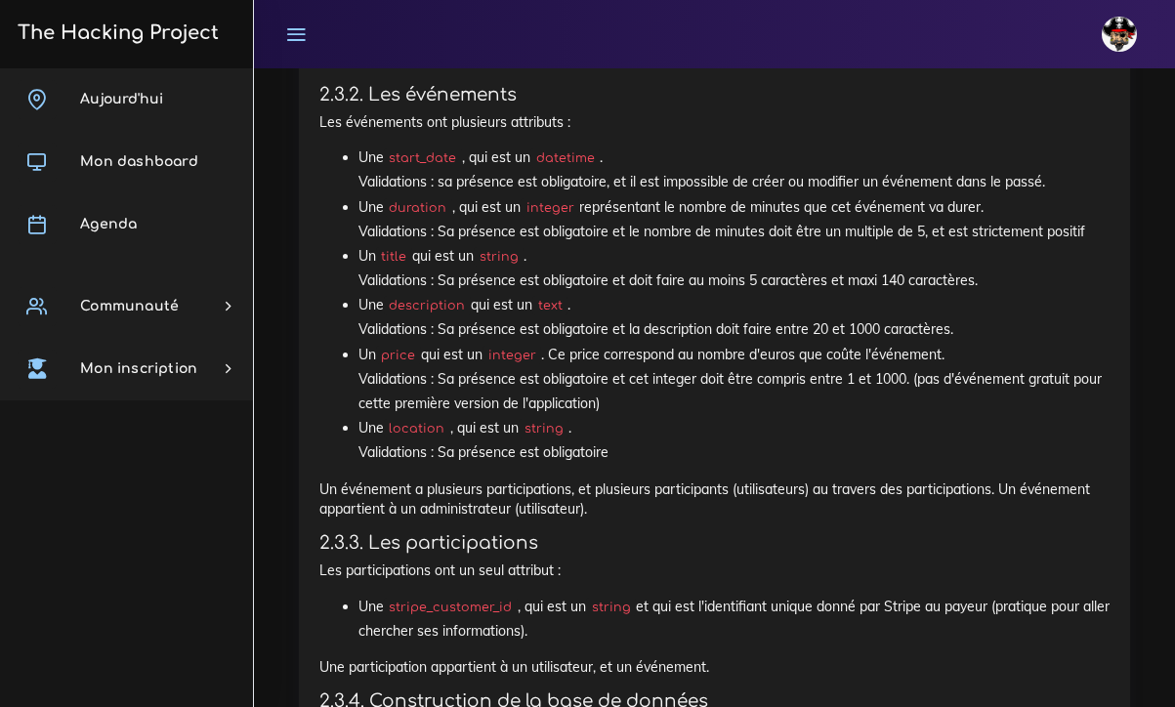
scroll to position [2812, 0]
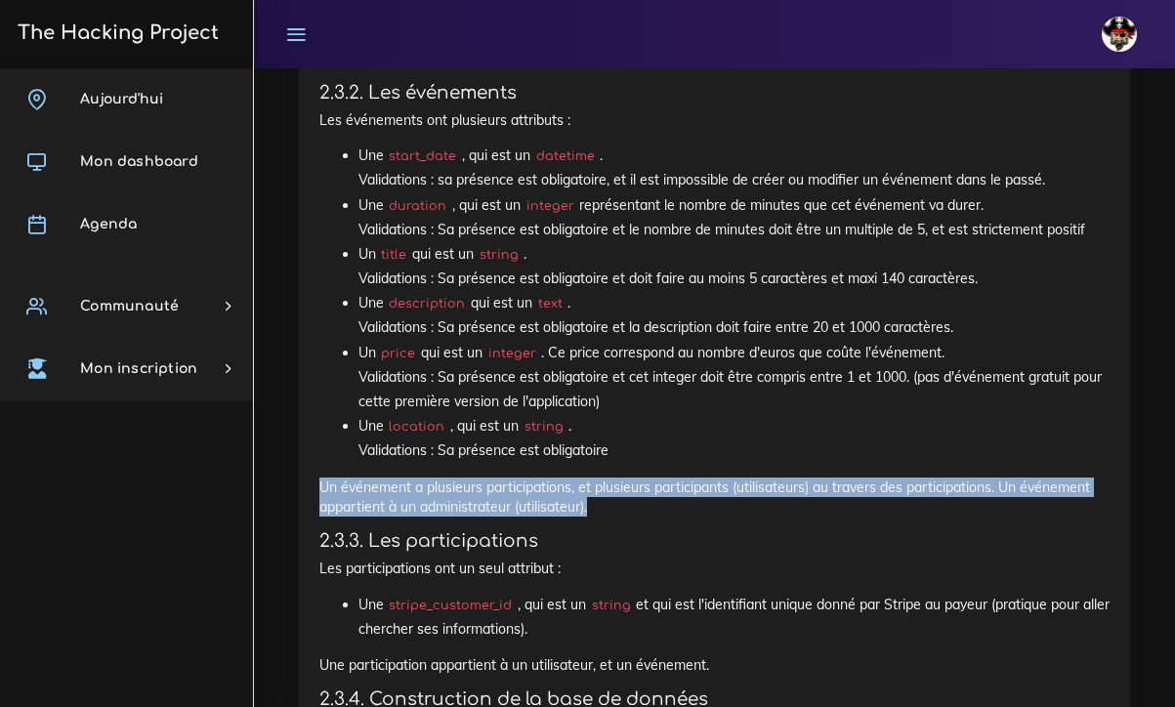
drag, startPoint x: 322, startPoint y: 481, endPoint x: 597, endPoint y: 504, distance: 275.5
click at [597, 504] on p "Un événement a plusieurs participations, et plusieurs participants (utilisateur…" at bounding box center [714, 498] width 790 height 40
copy p "Un événement a plusieurs participations, et plusieurs participants (utilisateur…"
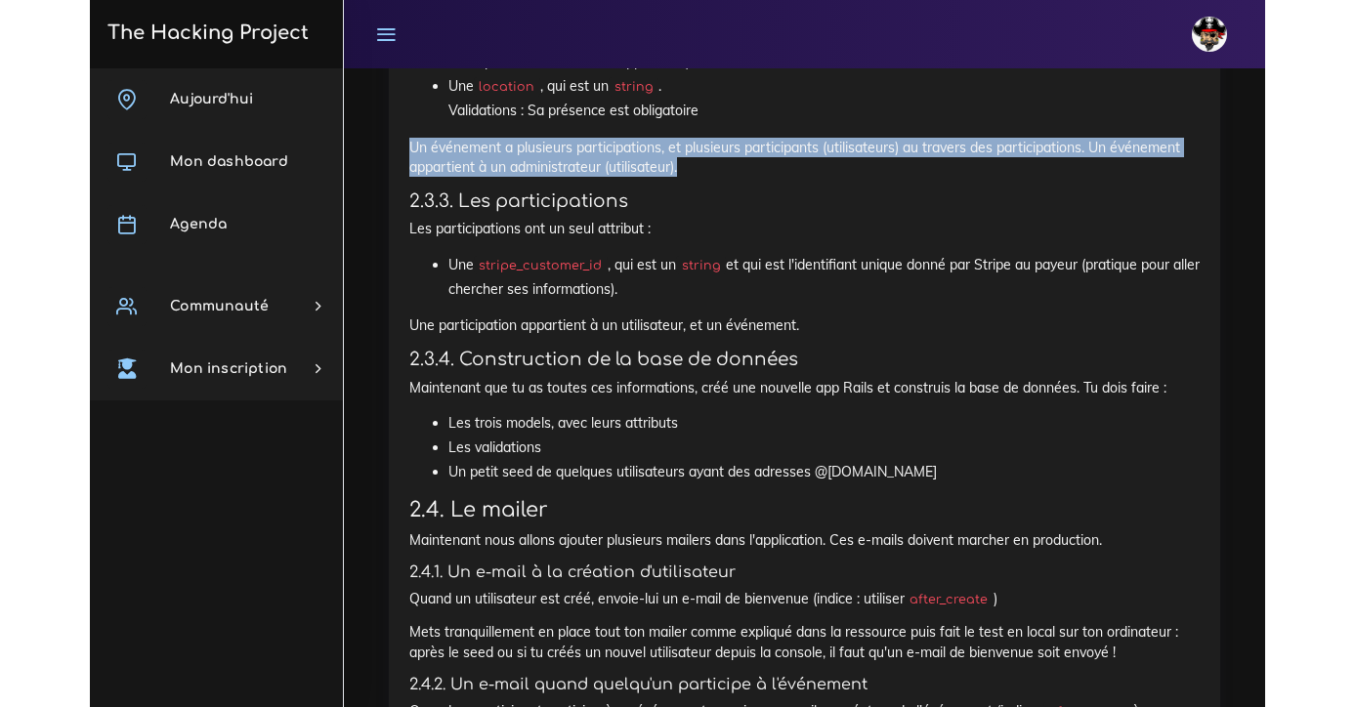
scroll to position [3162, 0]
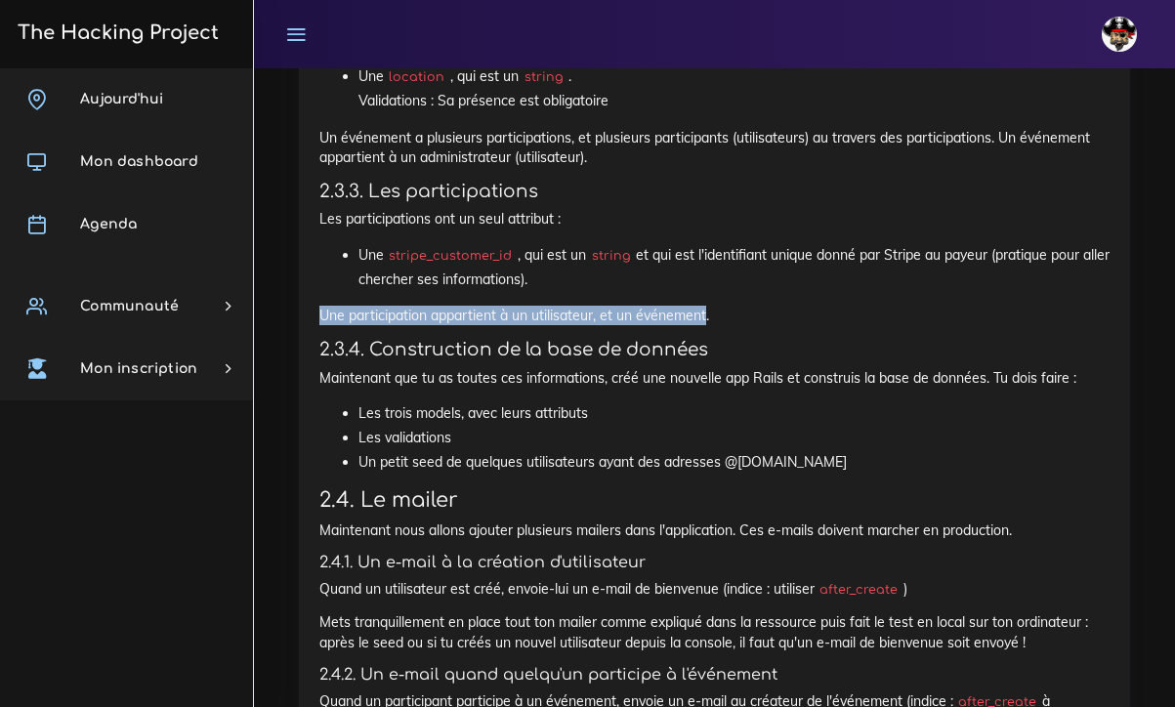
drag, startPoint x: 707, startPoint y: 312, endPoint x: 306, endPoint y: 306, distance: 401.5
copy p "Une participation appartient à un utilisateur, et un événement"
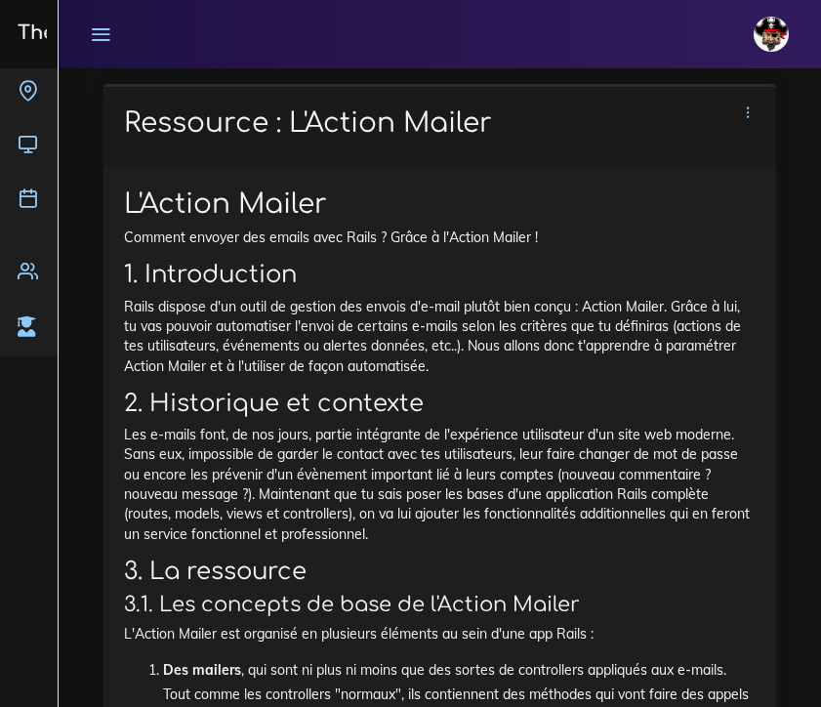
scroll to position [5707, 0]
